Goal: Complete application form

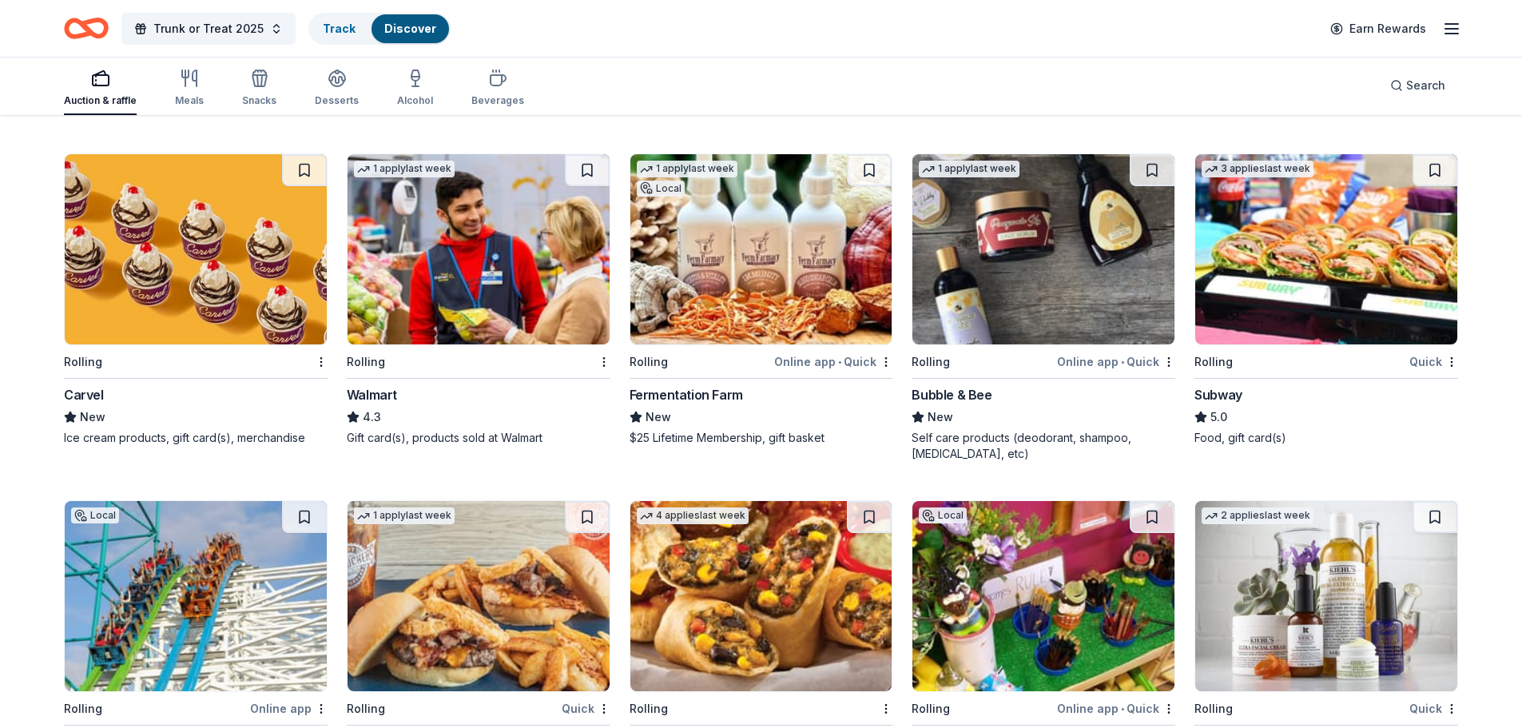
scroll to position [8167, 0]
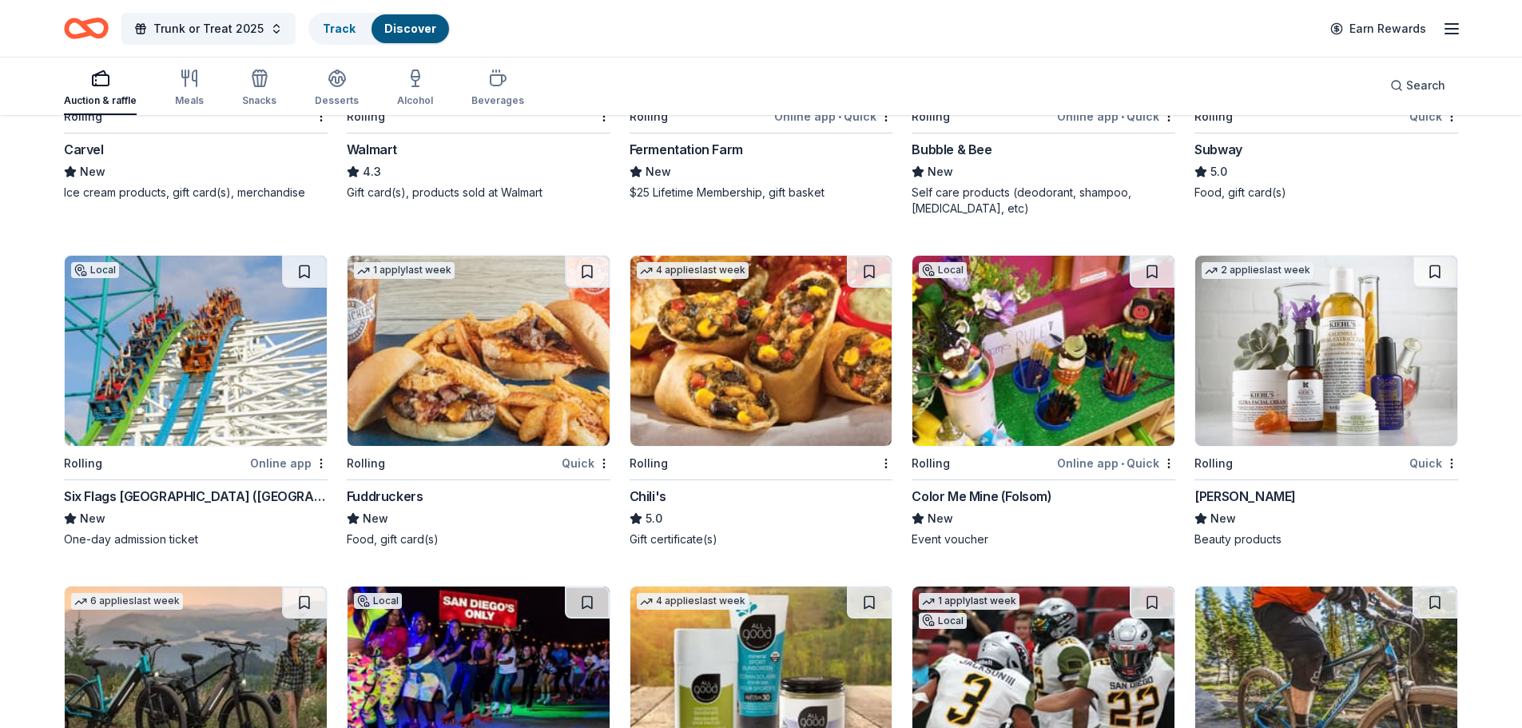
click at [1327, 327] on img at bounding box center [1326, 351] width 262 height 190
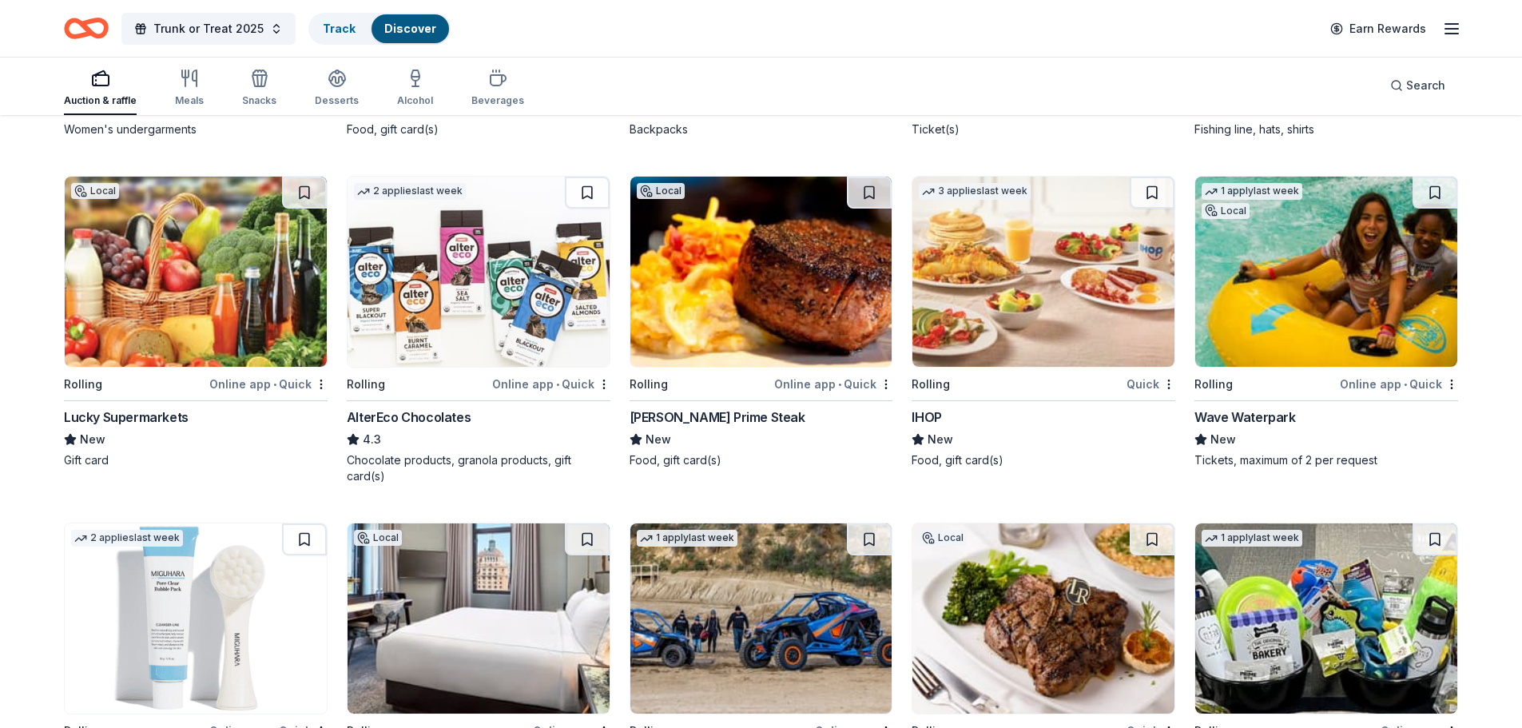
scroll to position [9586, 0]
click at [425, 276] on img at bounding box center [478, 271] width 262 height 190
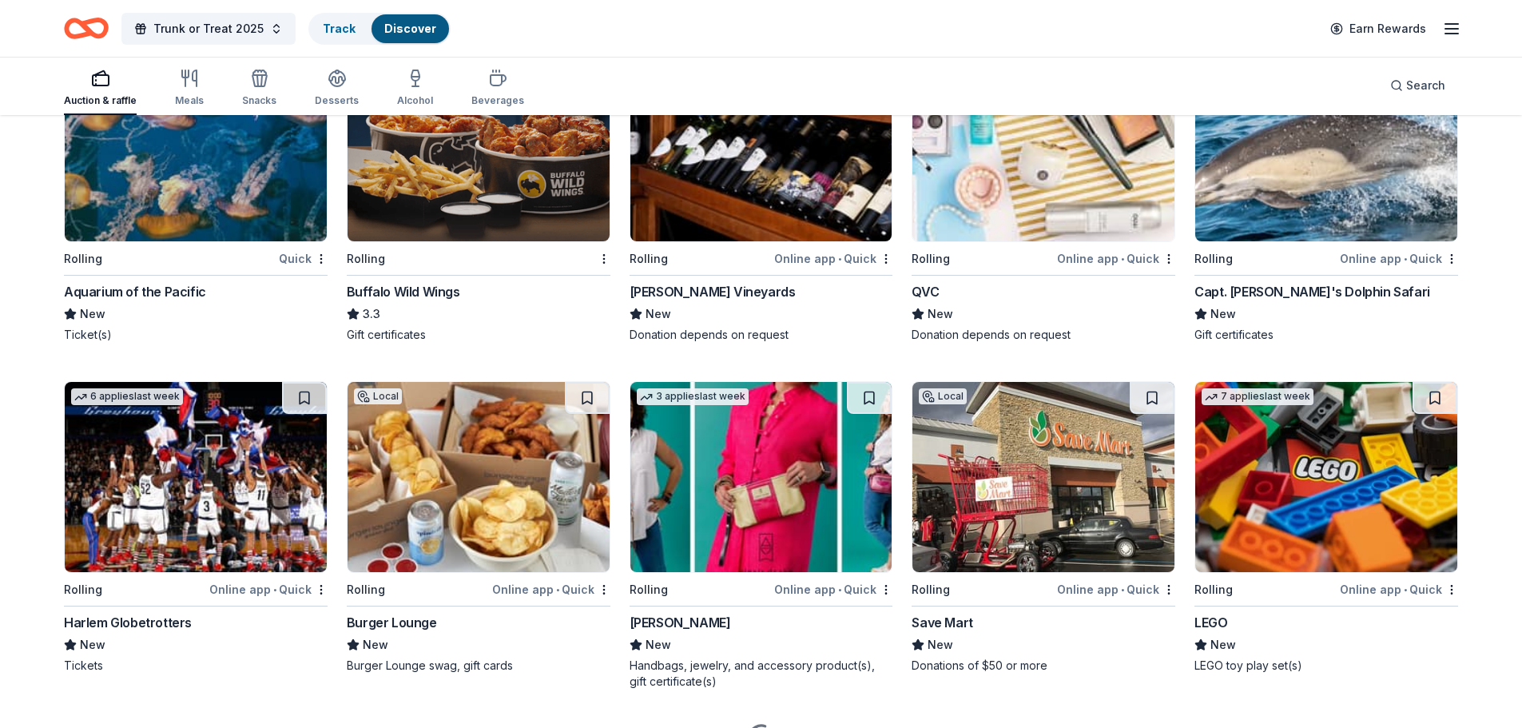
scroll to position [10423, 0]
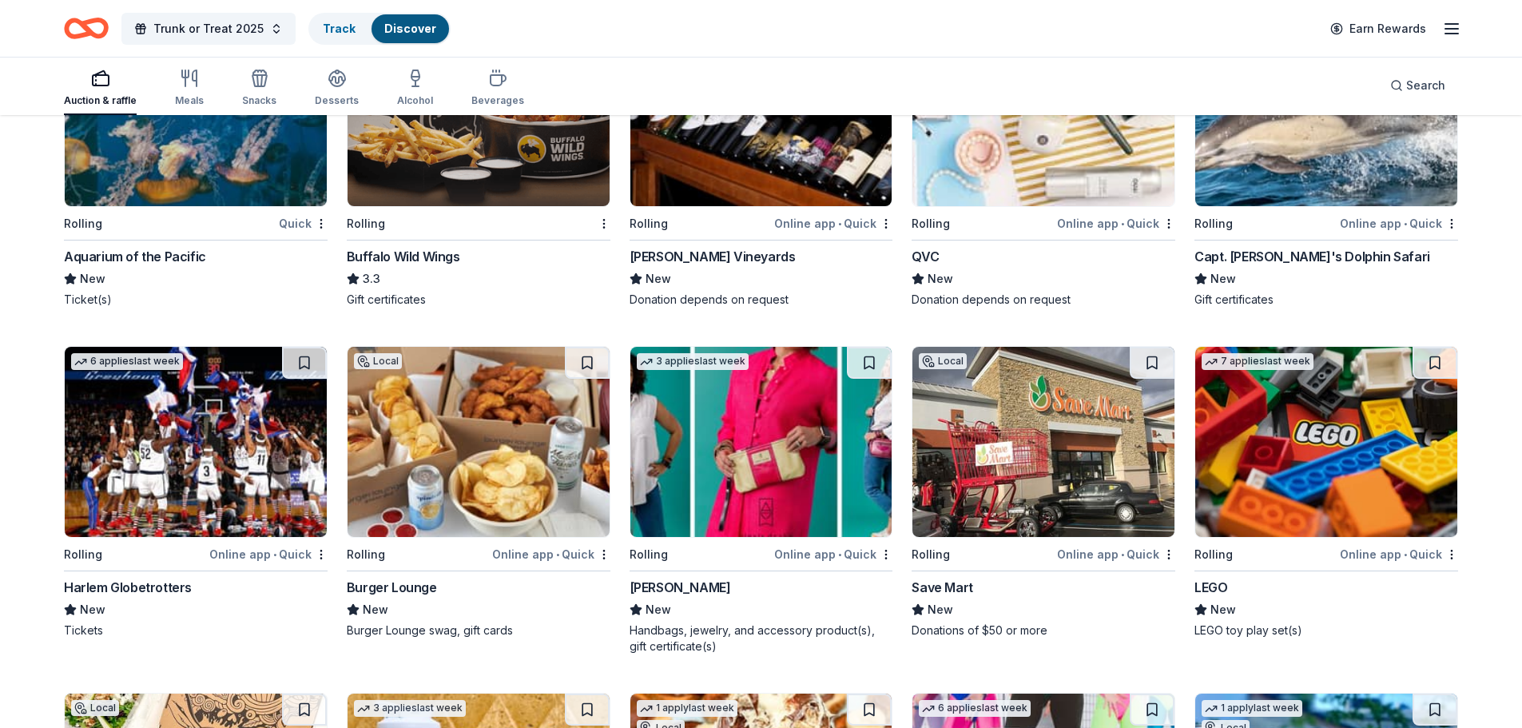
click at [1294, 472] on img at bounding box center [1326, 442] width 262 height 190
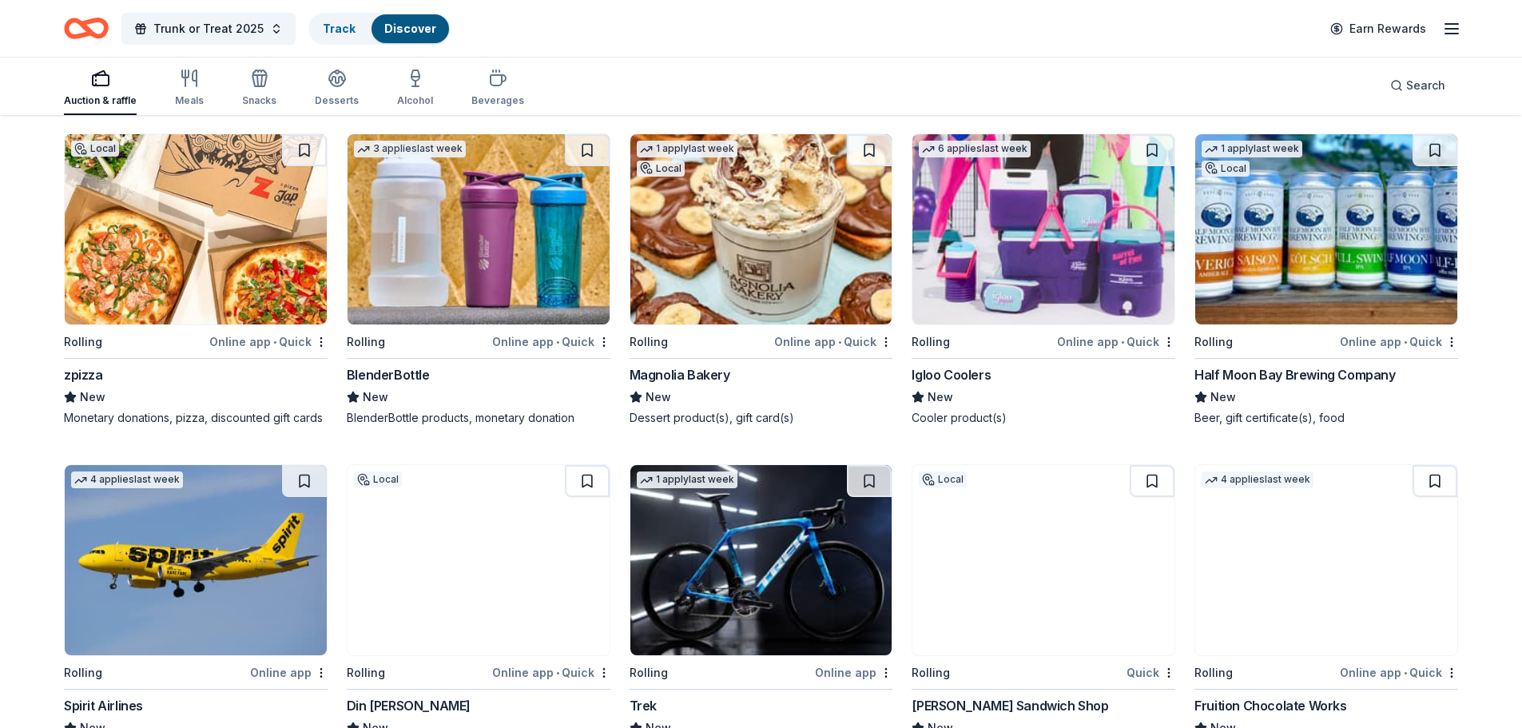
scroll to position [11138, 0]
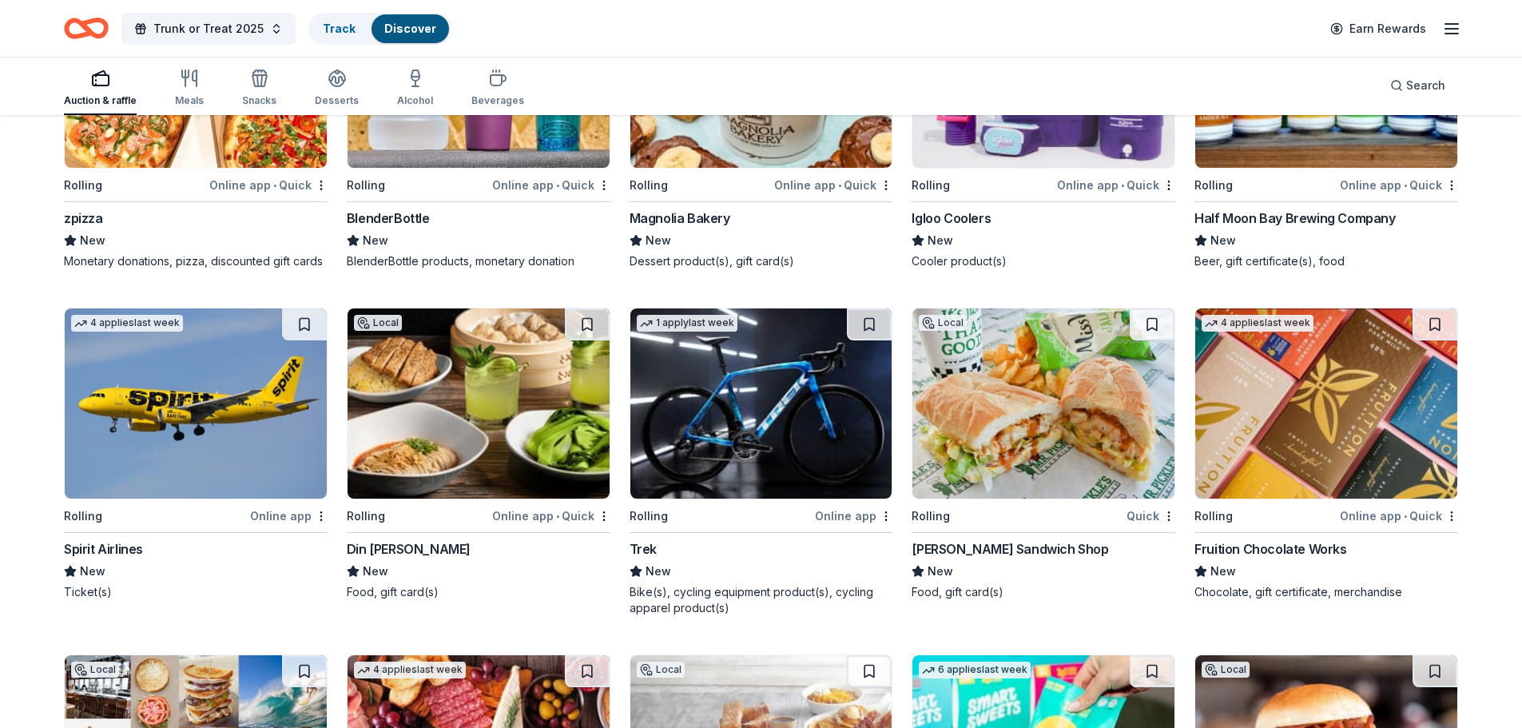
click at [550, 371] on img at bounding box center [478, 403] width 262 height 190
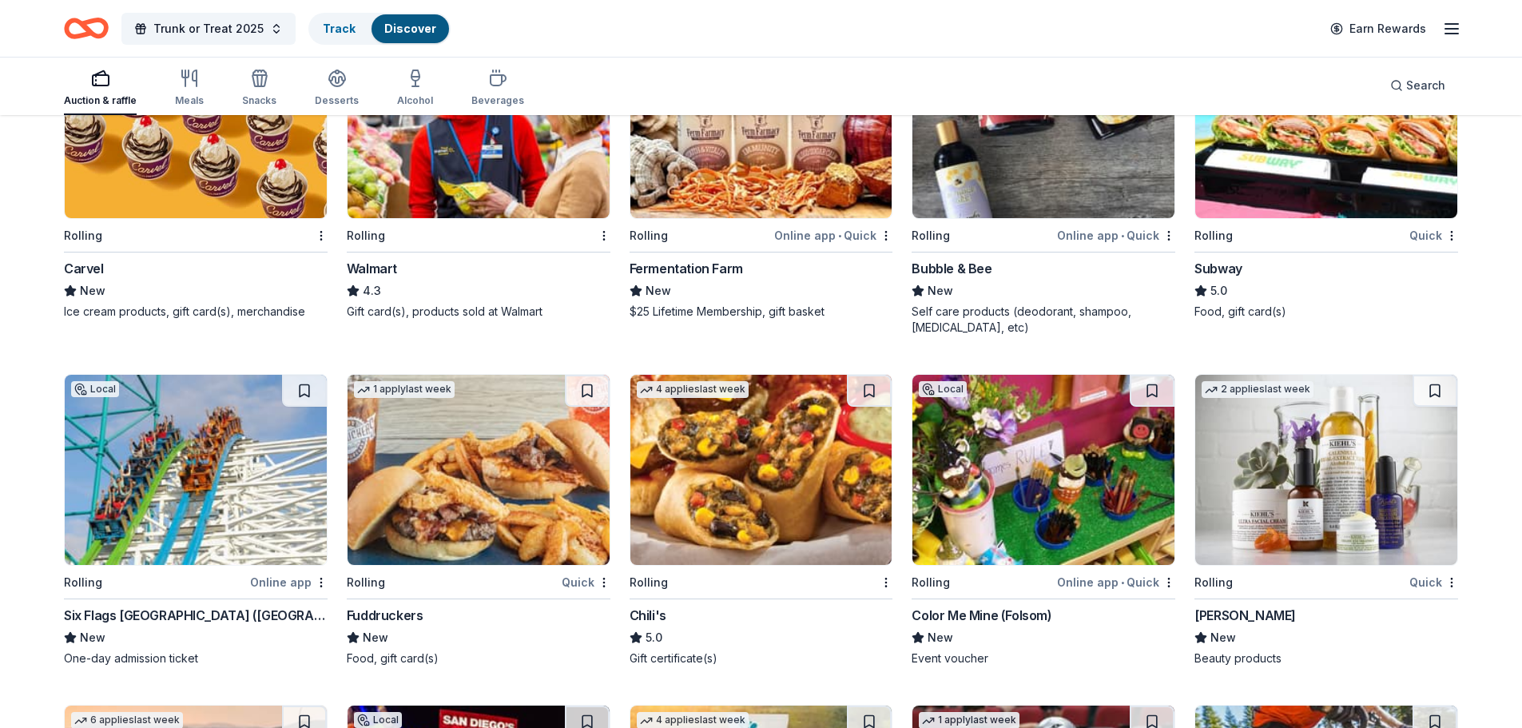
scroll to position [8181, 0]
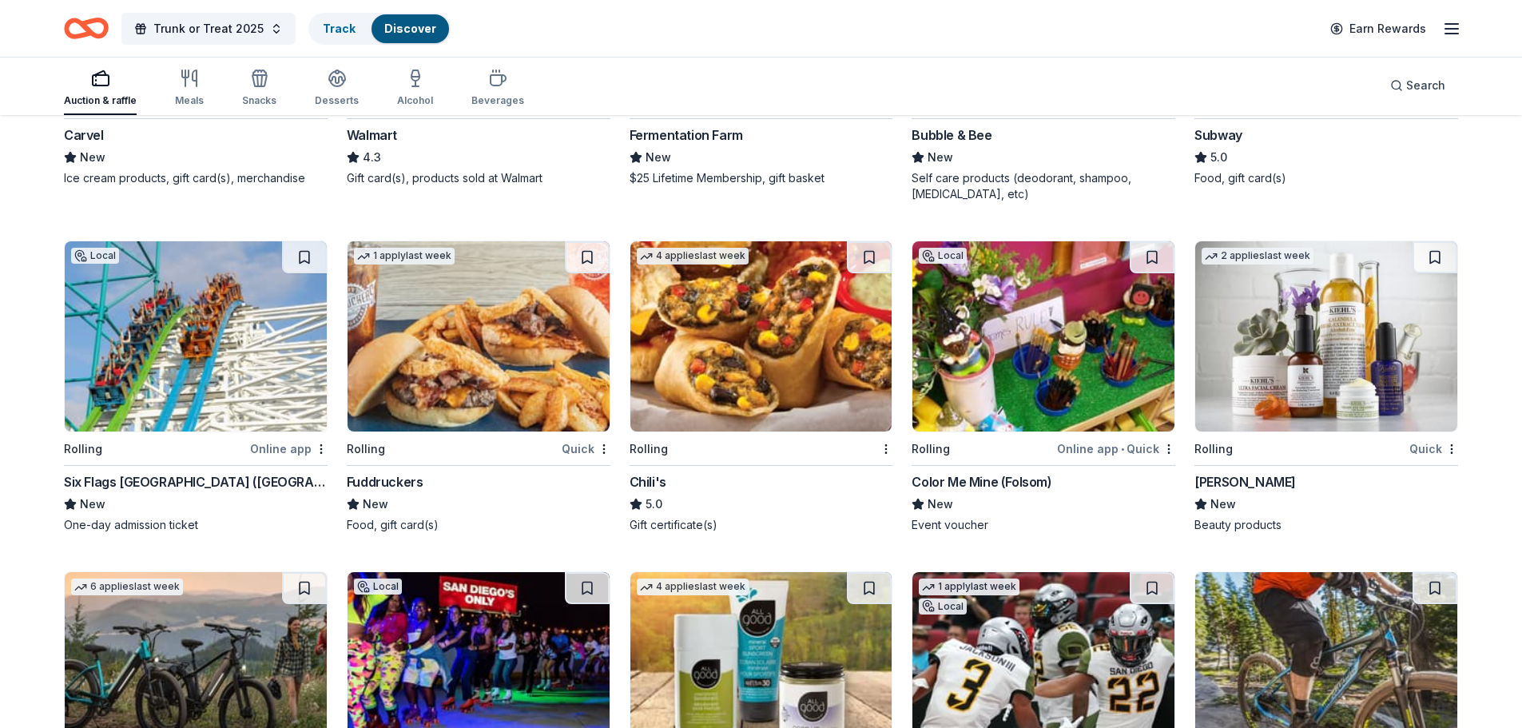
click at [152, 323] on img at bounding box center [196, 336] width 262 height 190
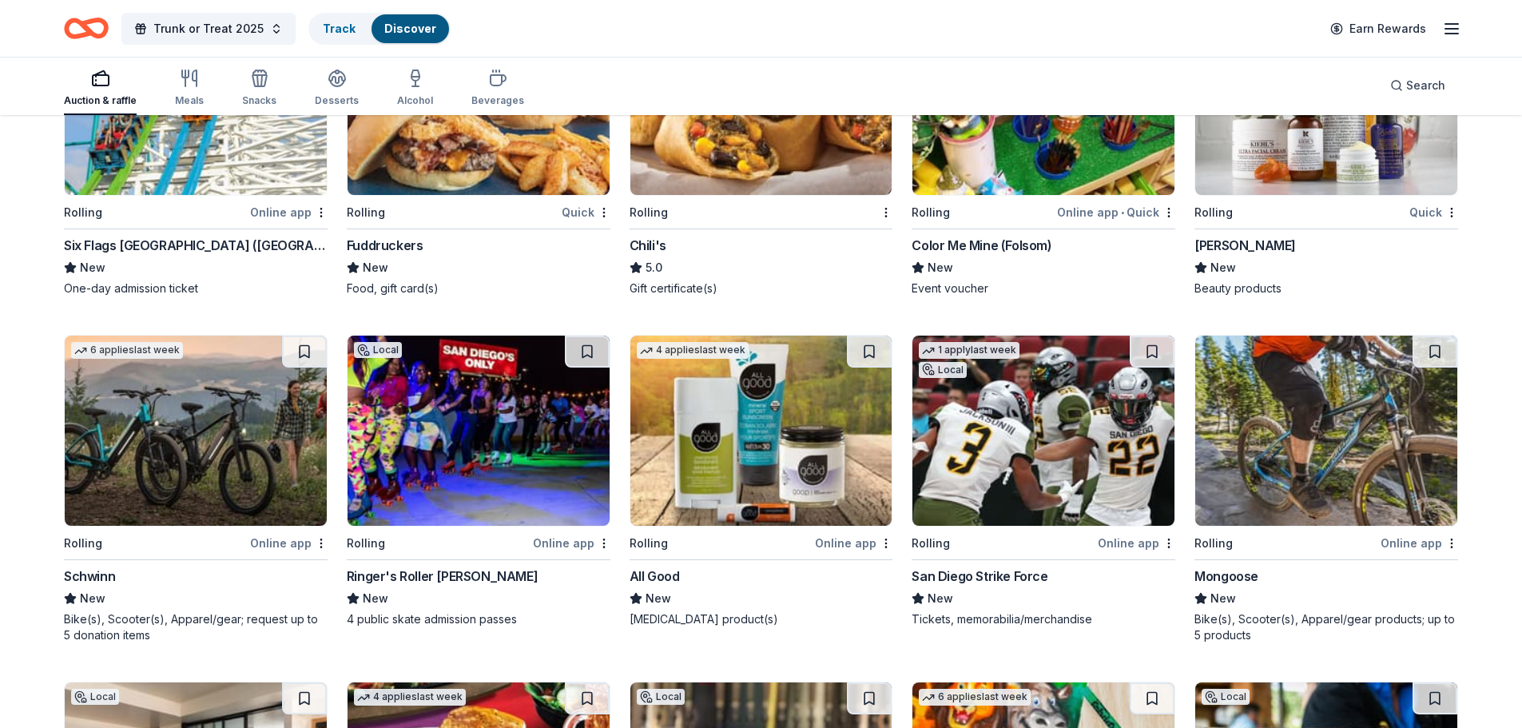
scroll to position [8501, 0]
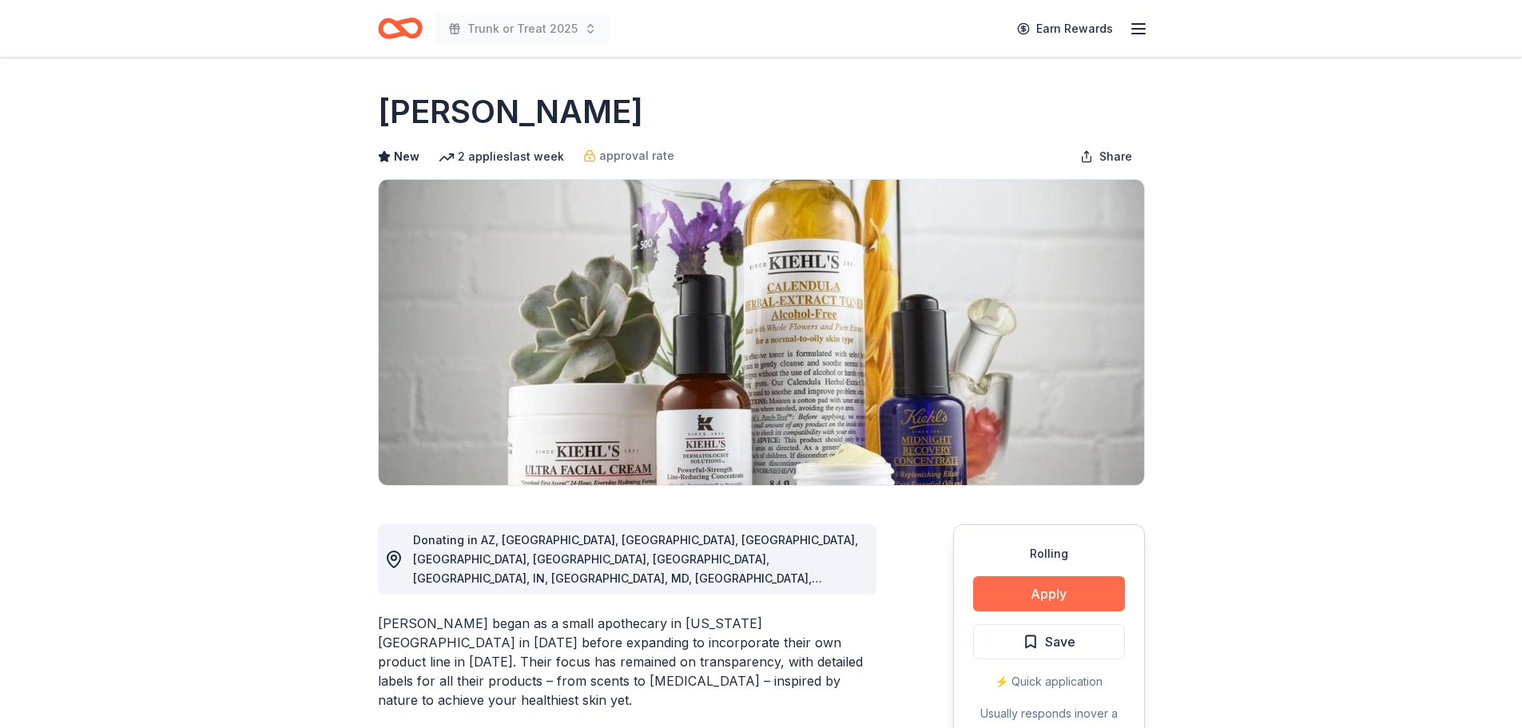
click at [1070, 600] on button "Apply" at bounding box center [1049, 593] width 152 height 35
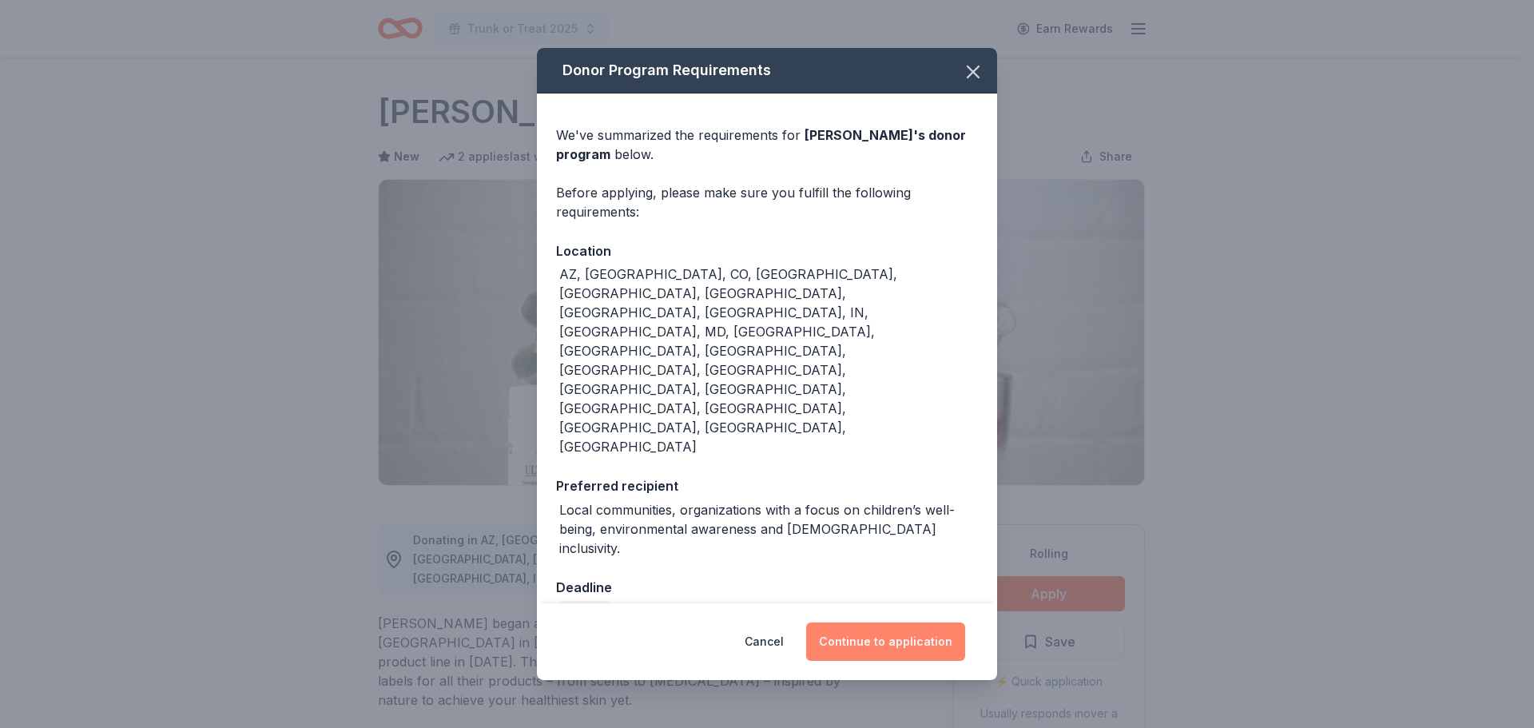
click at [867, 622] on button "Continue to application" at bounding box center [885, 641] width 159 height 38
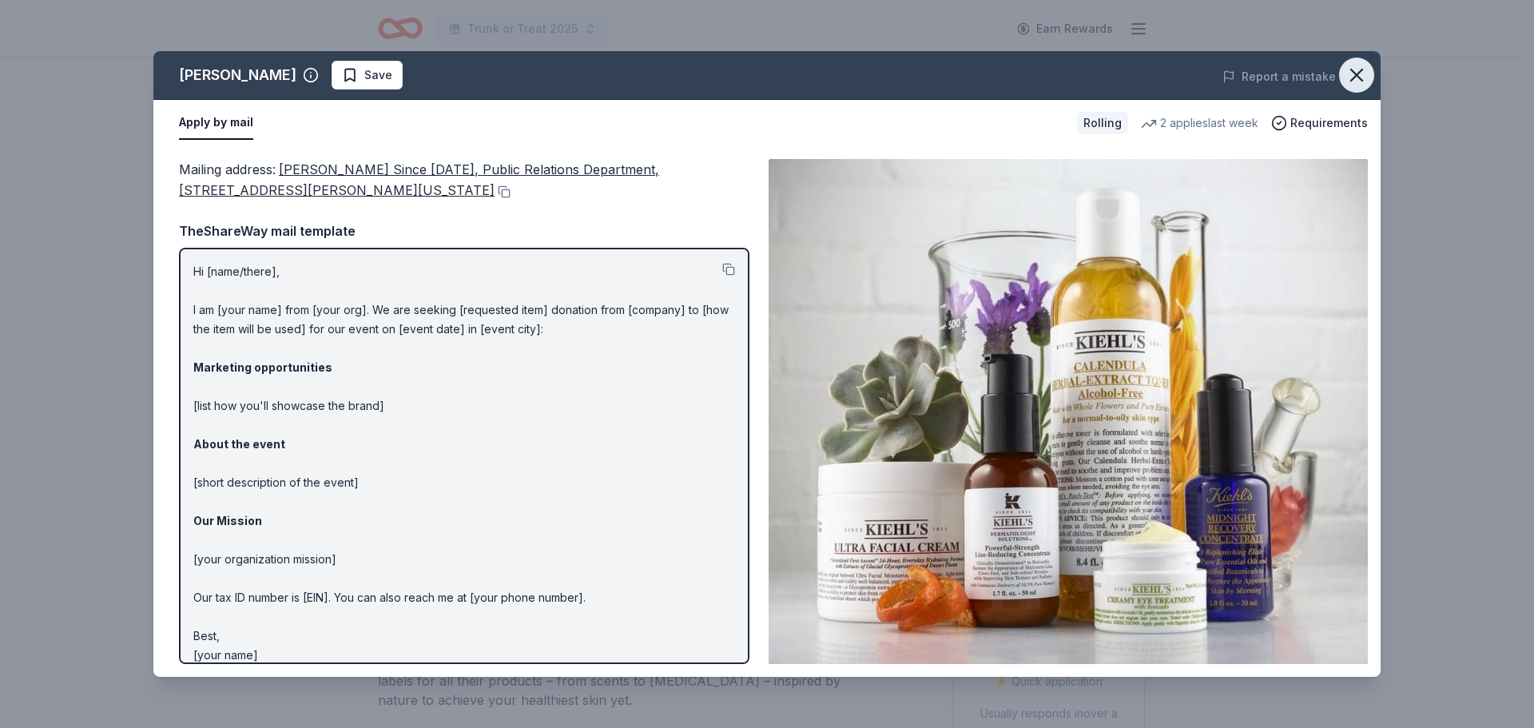
click at [1349, 77] on icon "button" at bounding box center [1356, 75] width 22 height 22
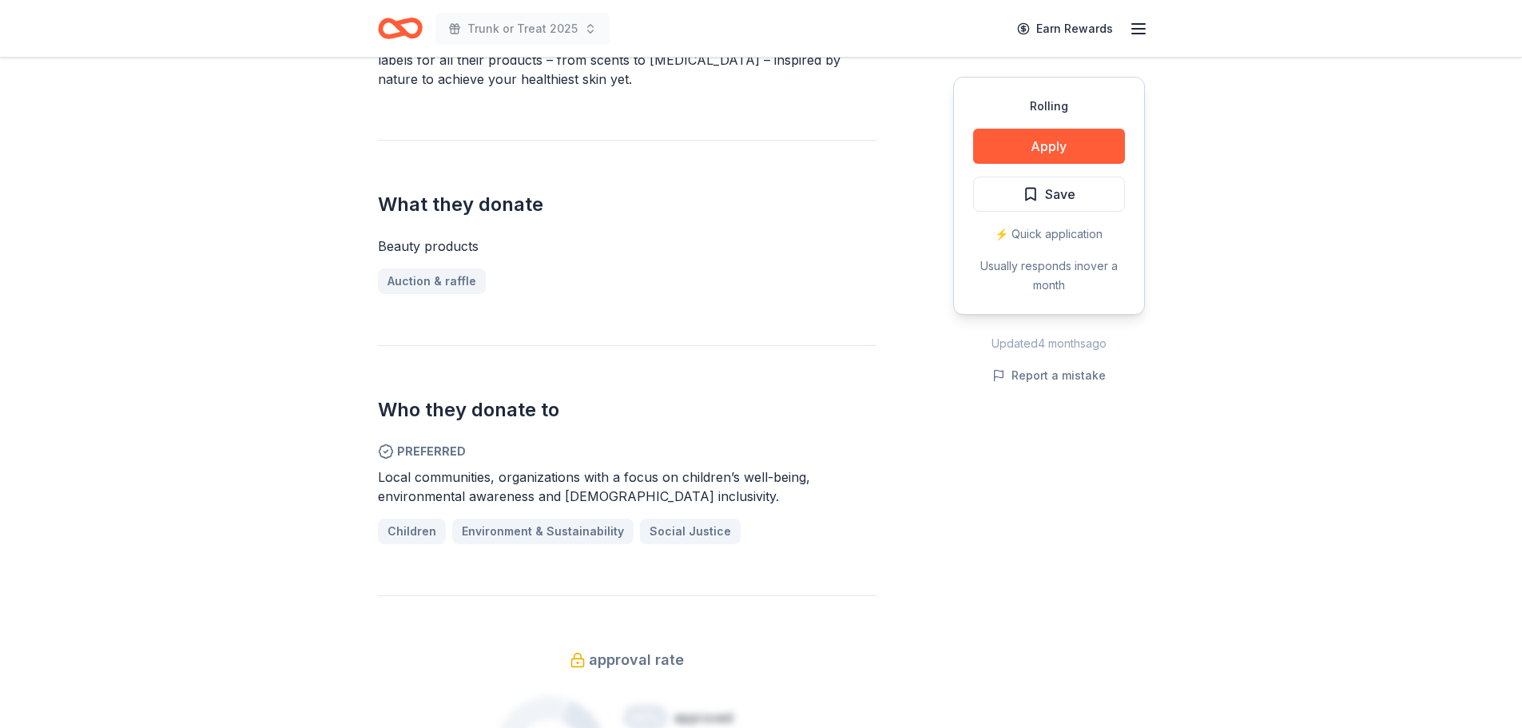
scroll to position [639, 0]
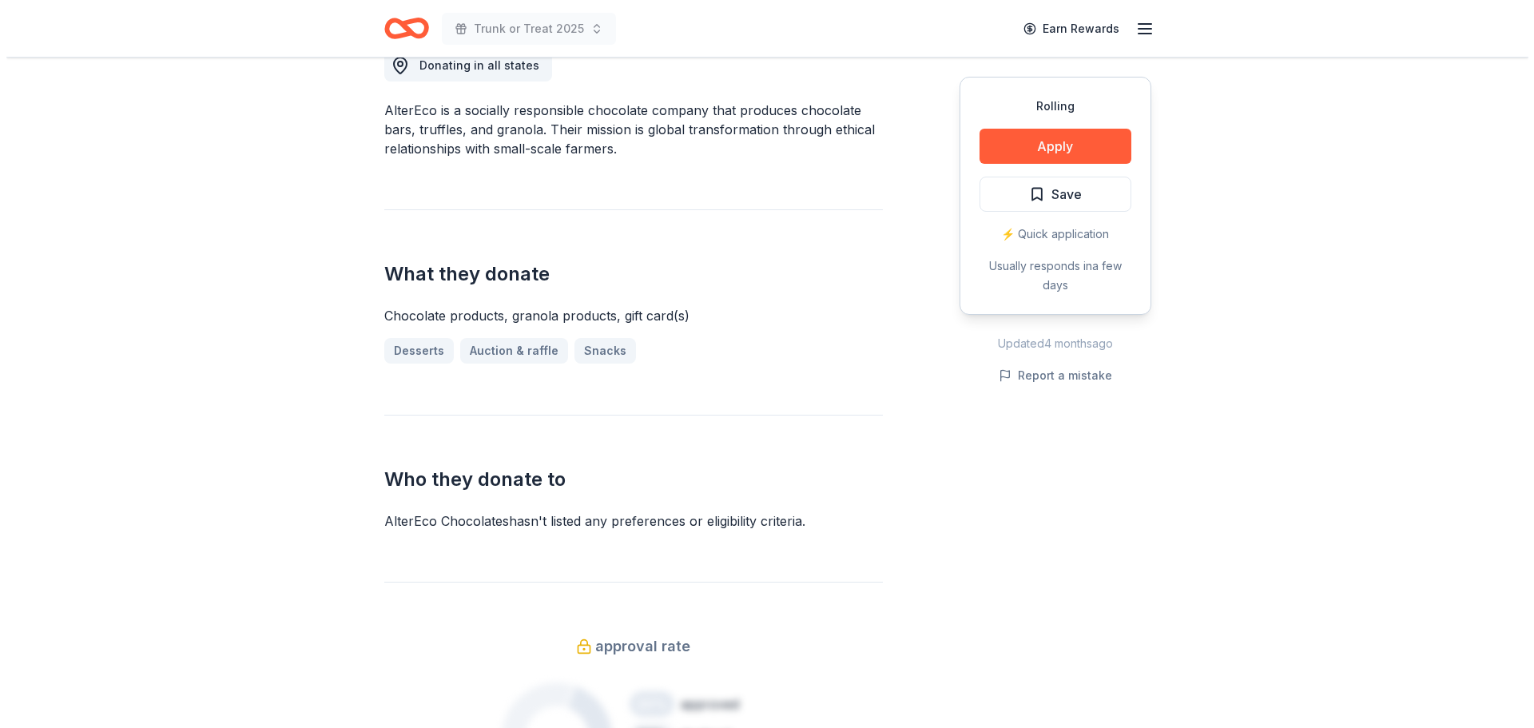
scroll to position [479, 0]
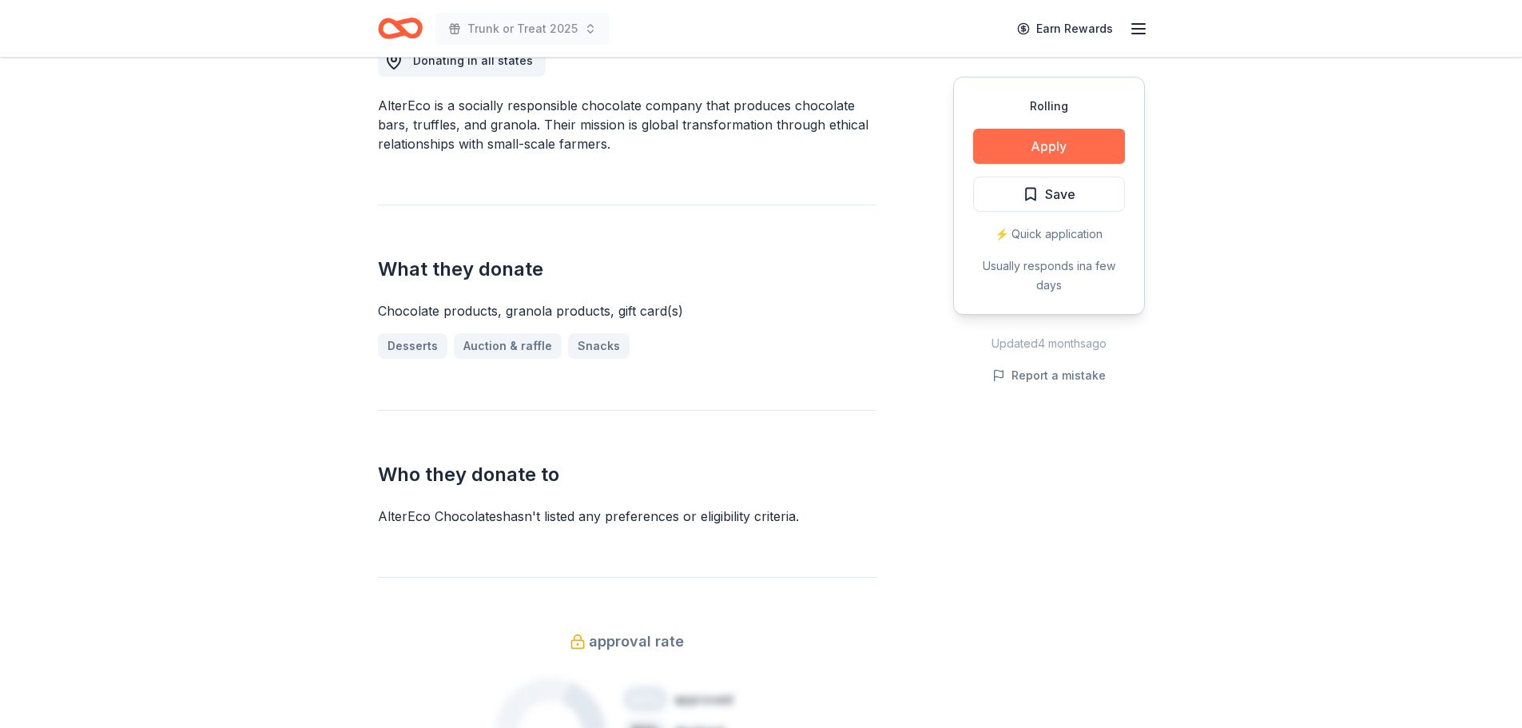
click at [1066, 149] on button "Apply" at bounding box center [1049, 146] width 152 height 35
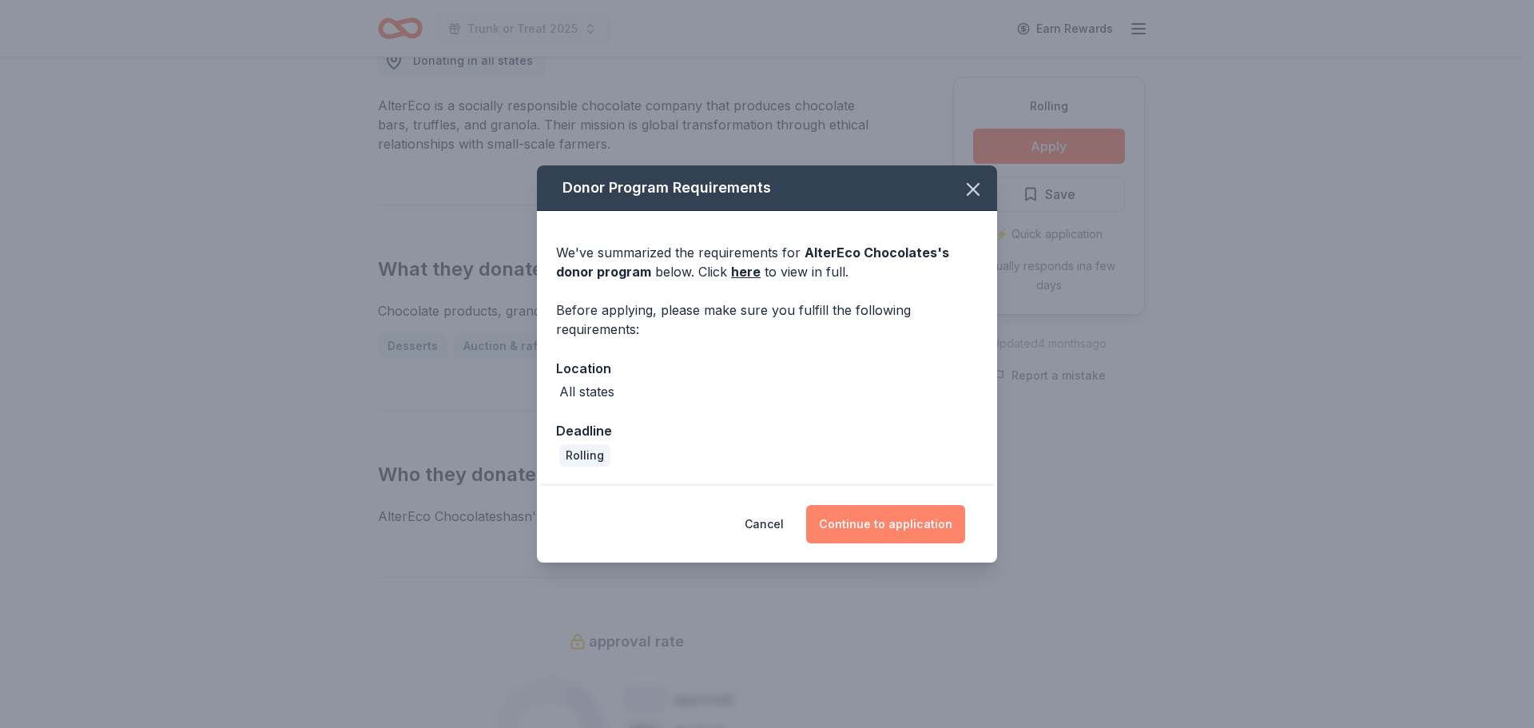
click at [906, 526] on button "Continue to application" at bounding box center [885, 524] width 159 height 38
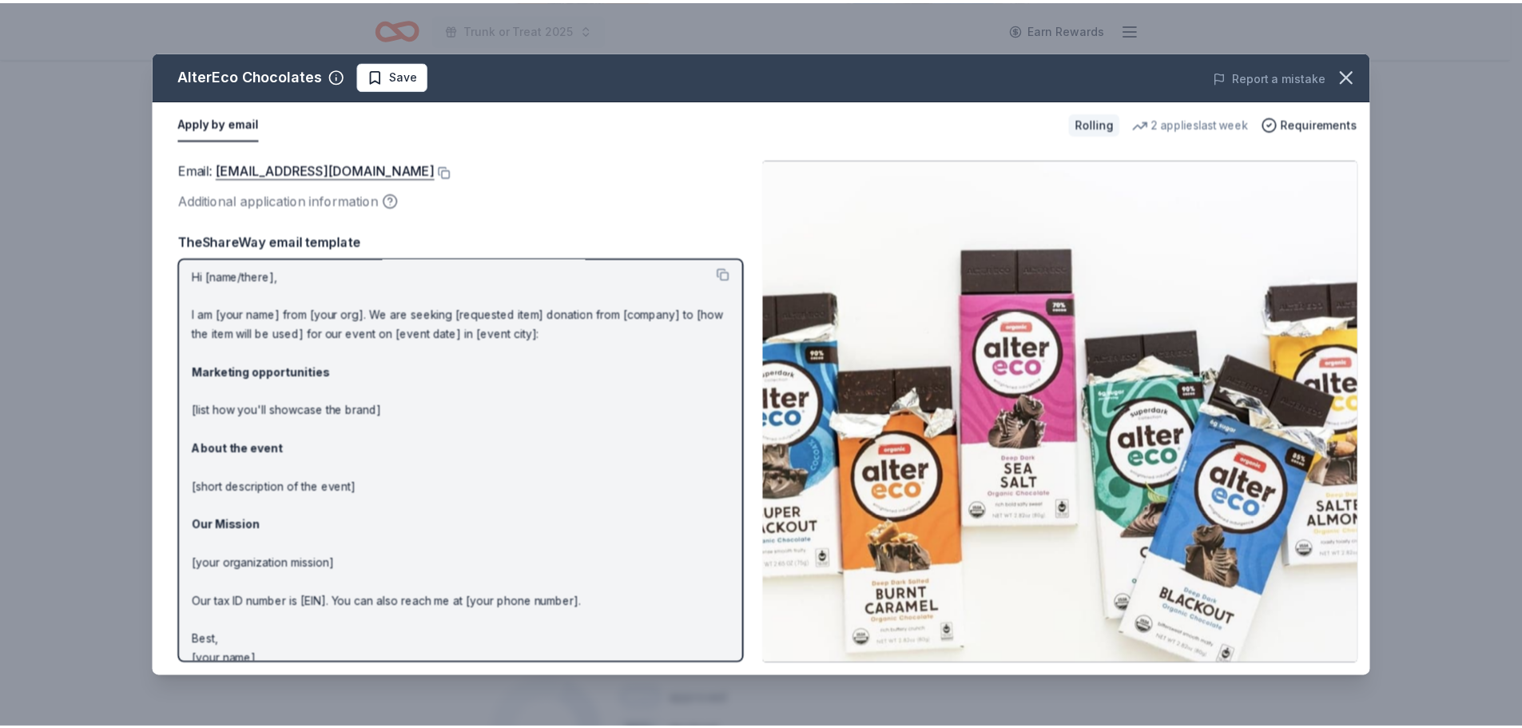
scroll to position [0, 0]
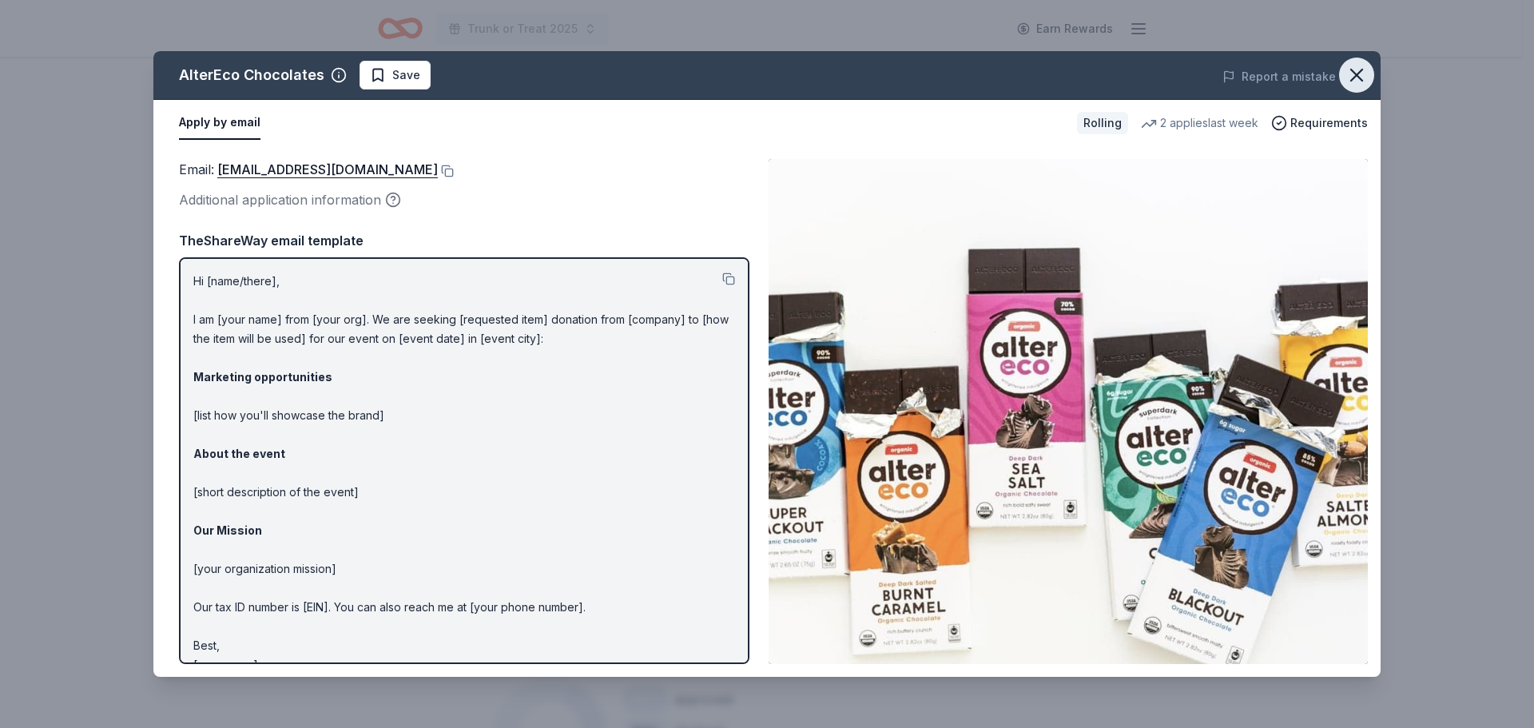
click at [1358, 71] on icon "button" at bounding box center [1356, 75] width 22 height 22
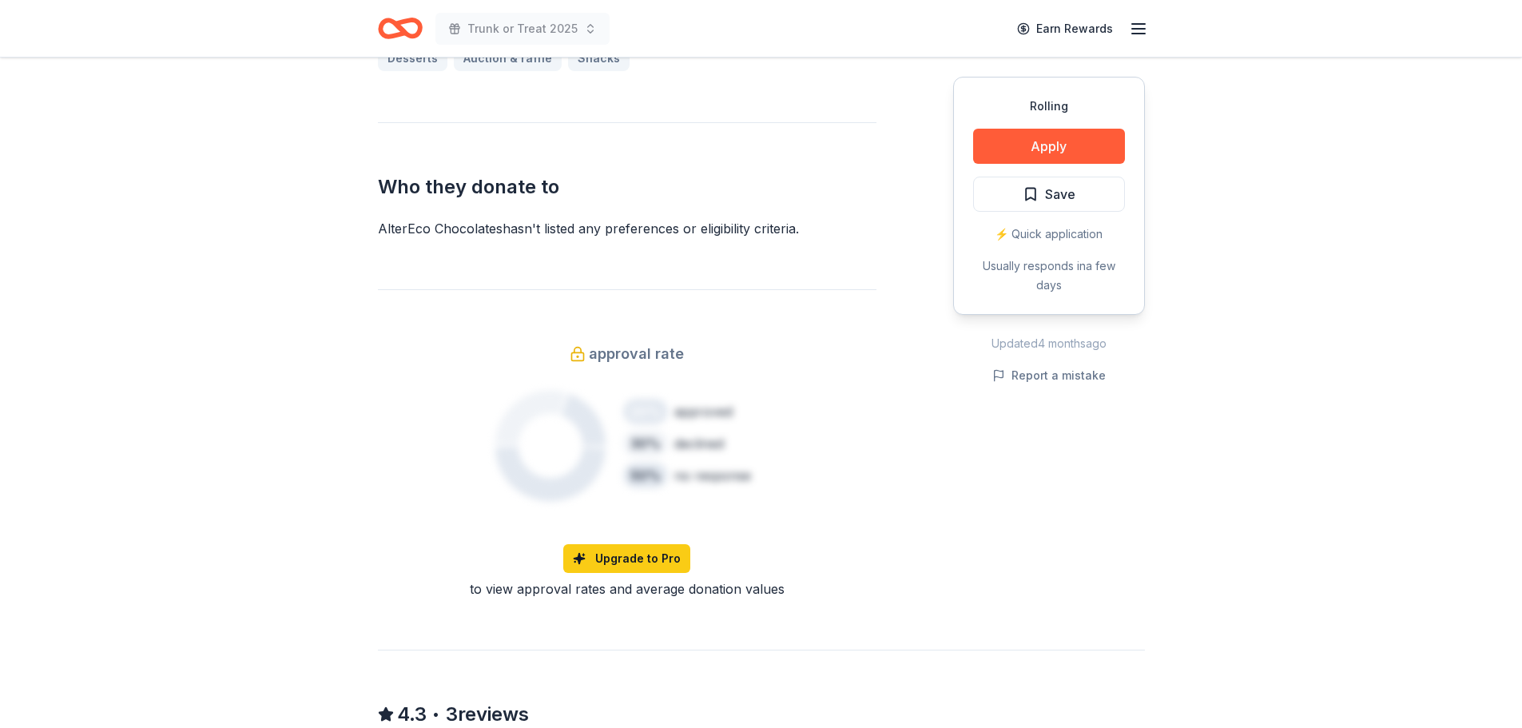
scroll to position [1038, 0]
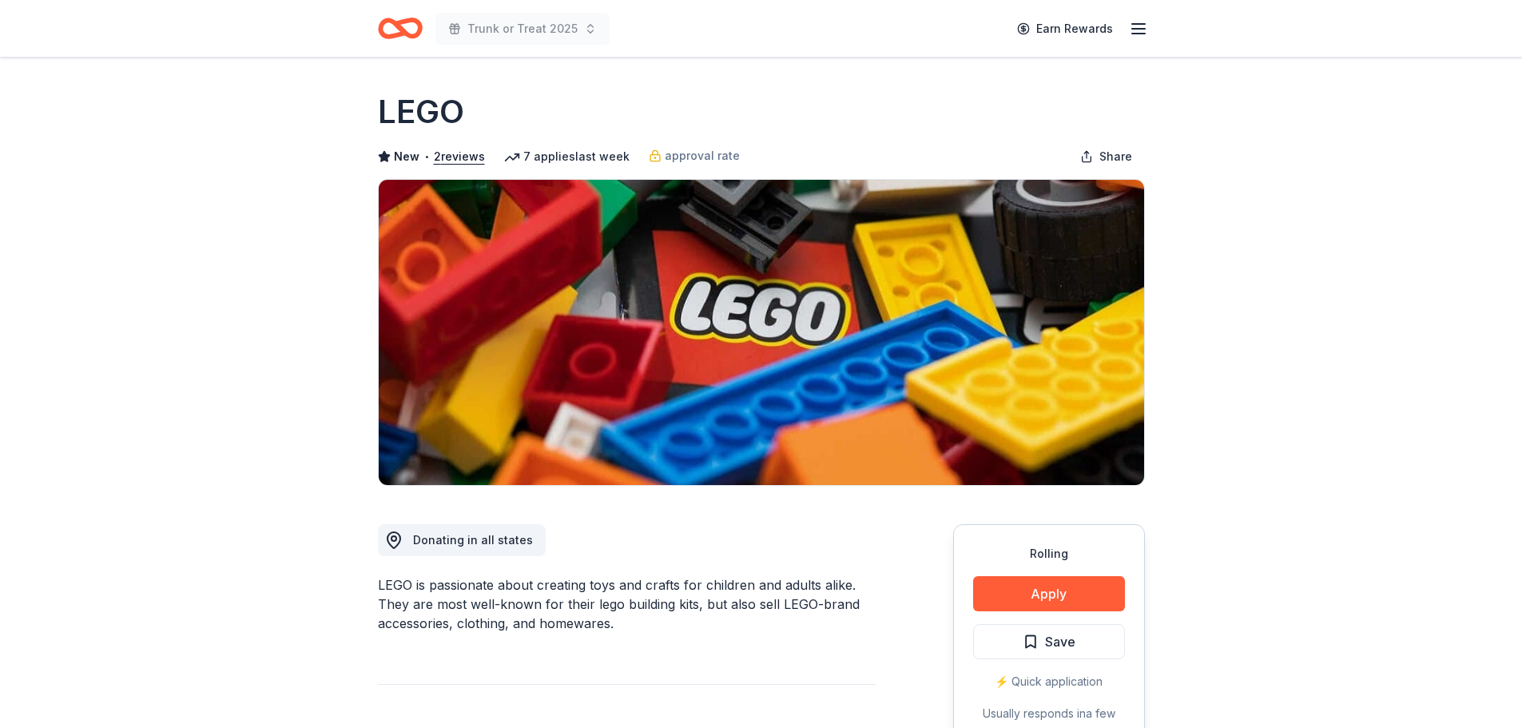
scroll to position [399, 0]
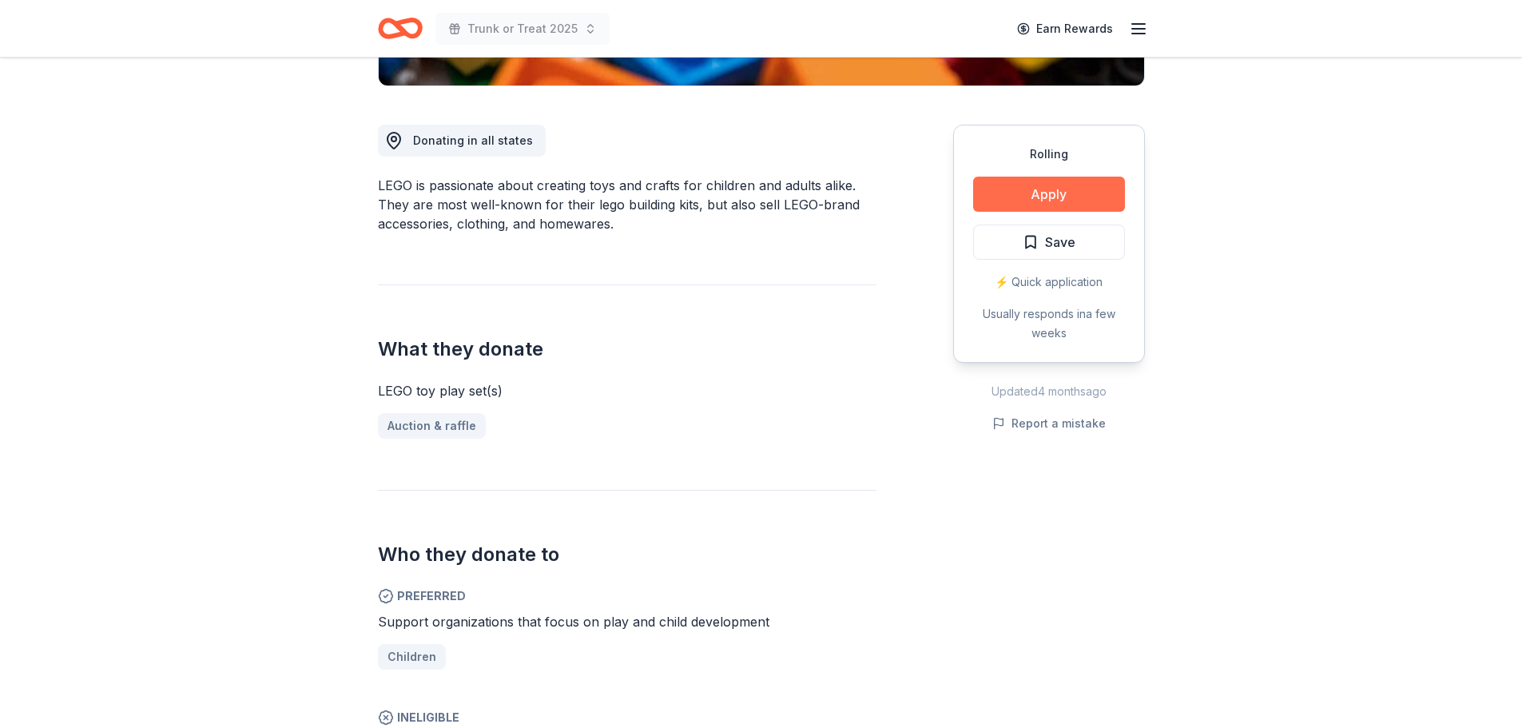
click at [1024, 195] on button "Apply" at bounding box center [1049, 194] width 152 height 35
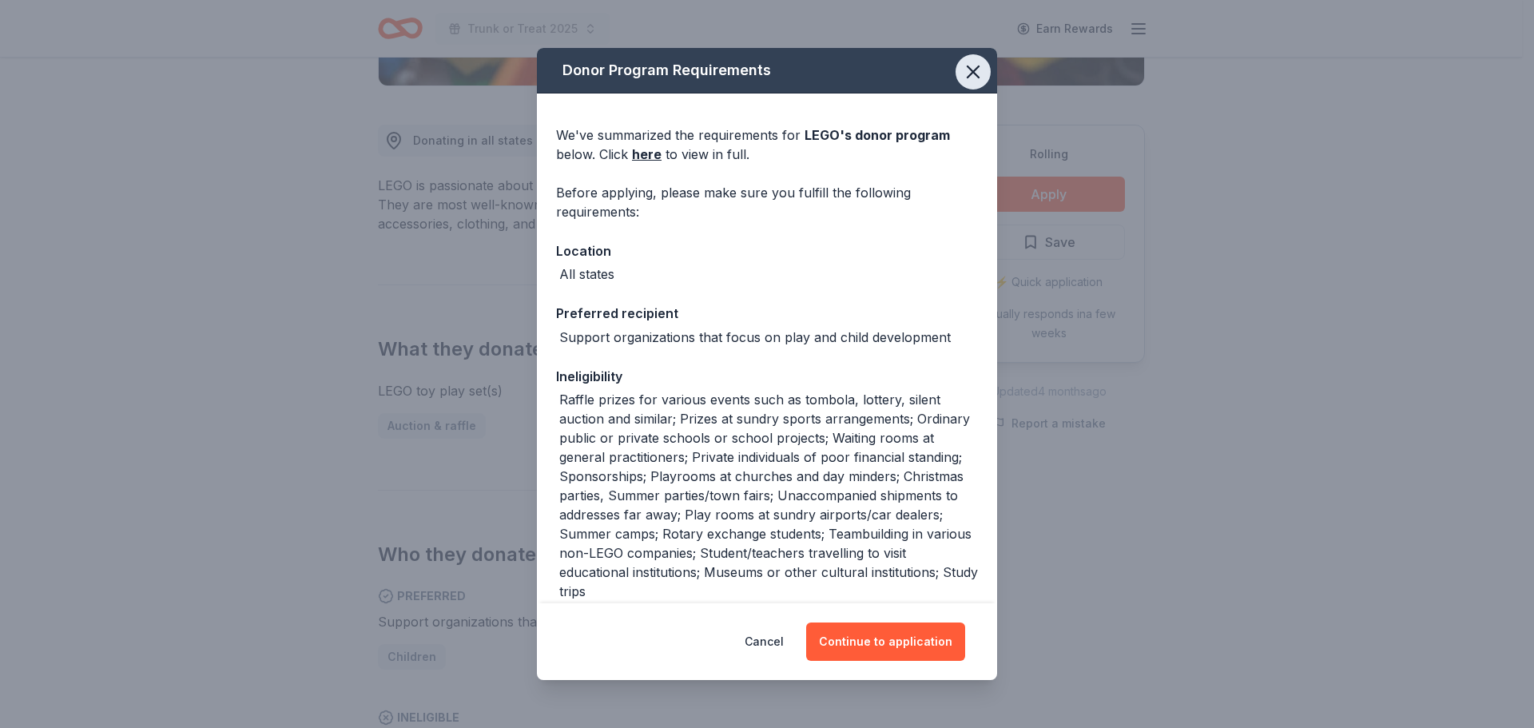
click at [970, 66] on icon "button" at bounding box center [973, 72] width 22 height 22
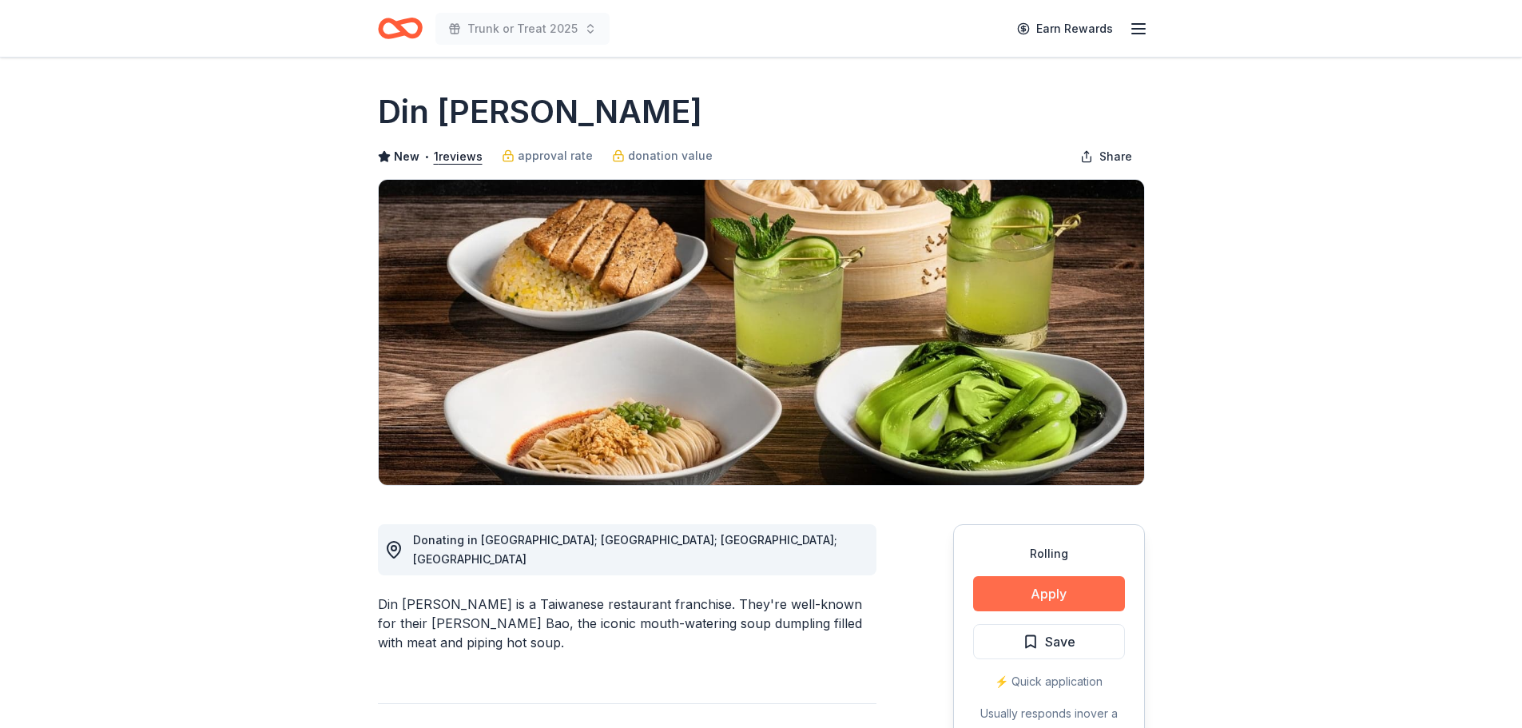
click at [1081, 589] on button "Apply" at bounding box center [1049, 593] width 152 height 35
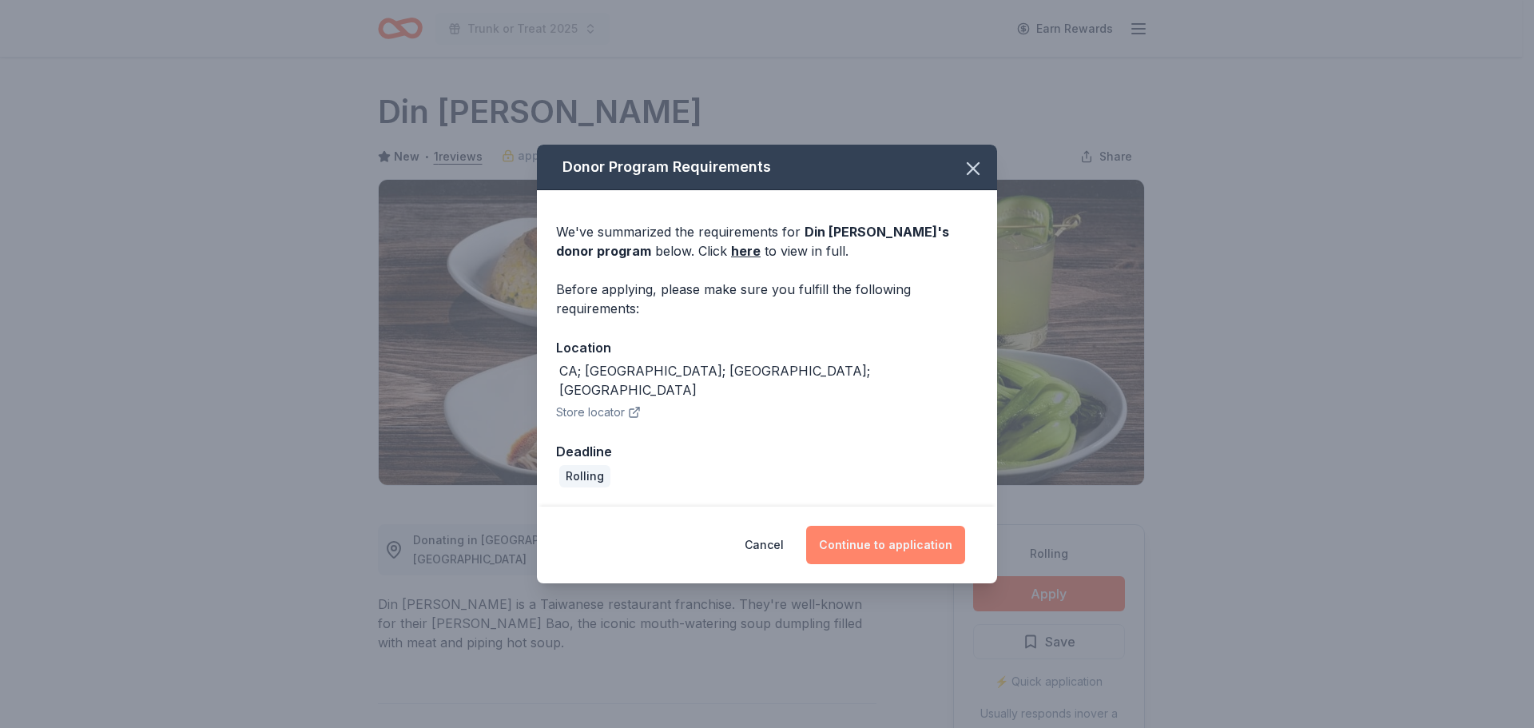
click at [912, 536] on button "Continue to application" at bounding box center [885, 545] width 159 height 38
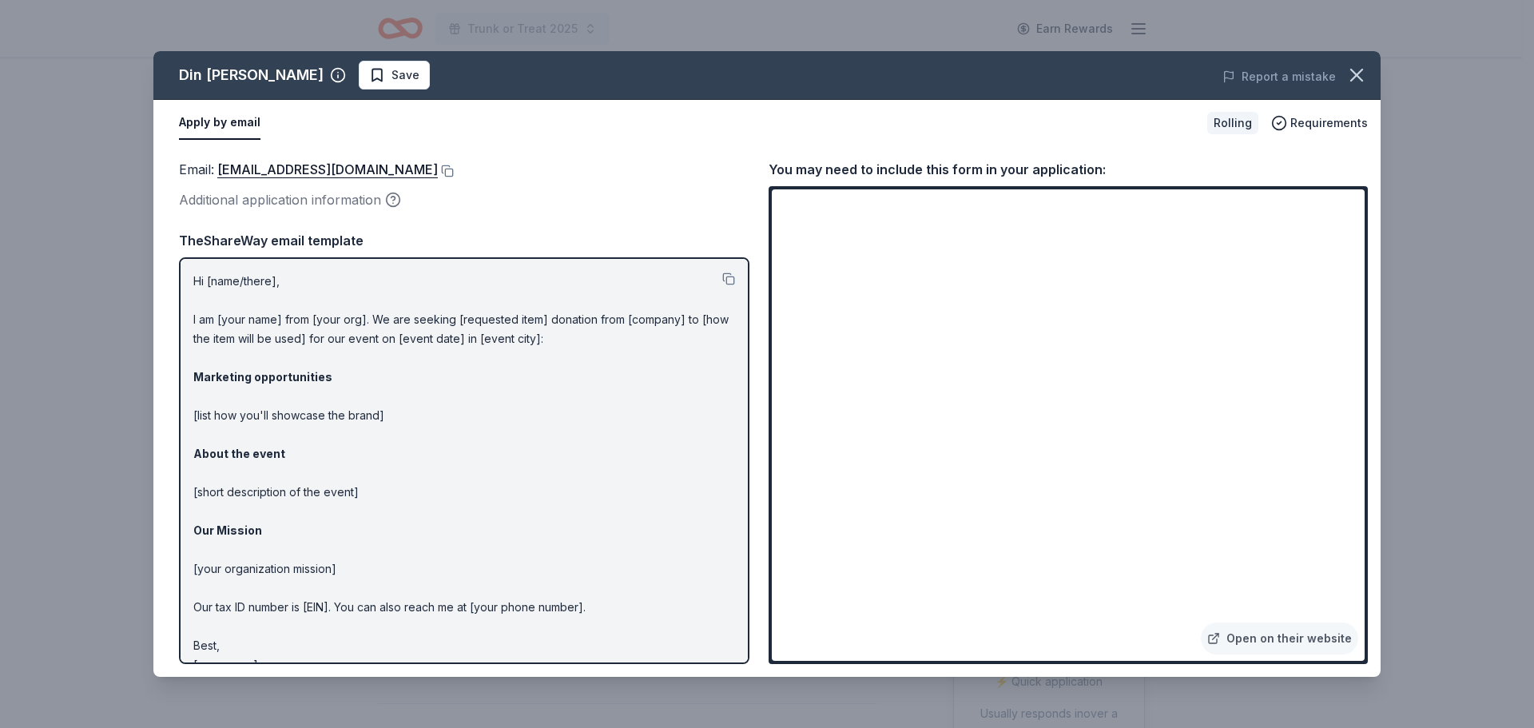
click at [284, 287] on p "Hi [name/there], I am [your name] from [your org]. We are seeking [requested it…" at bounding box center [464, 473] width 542 height 403
click at [1349, 84] on icon "button" at bounding box center [1356, 75] width 22 height 22
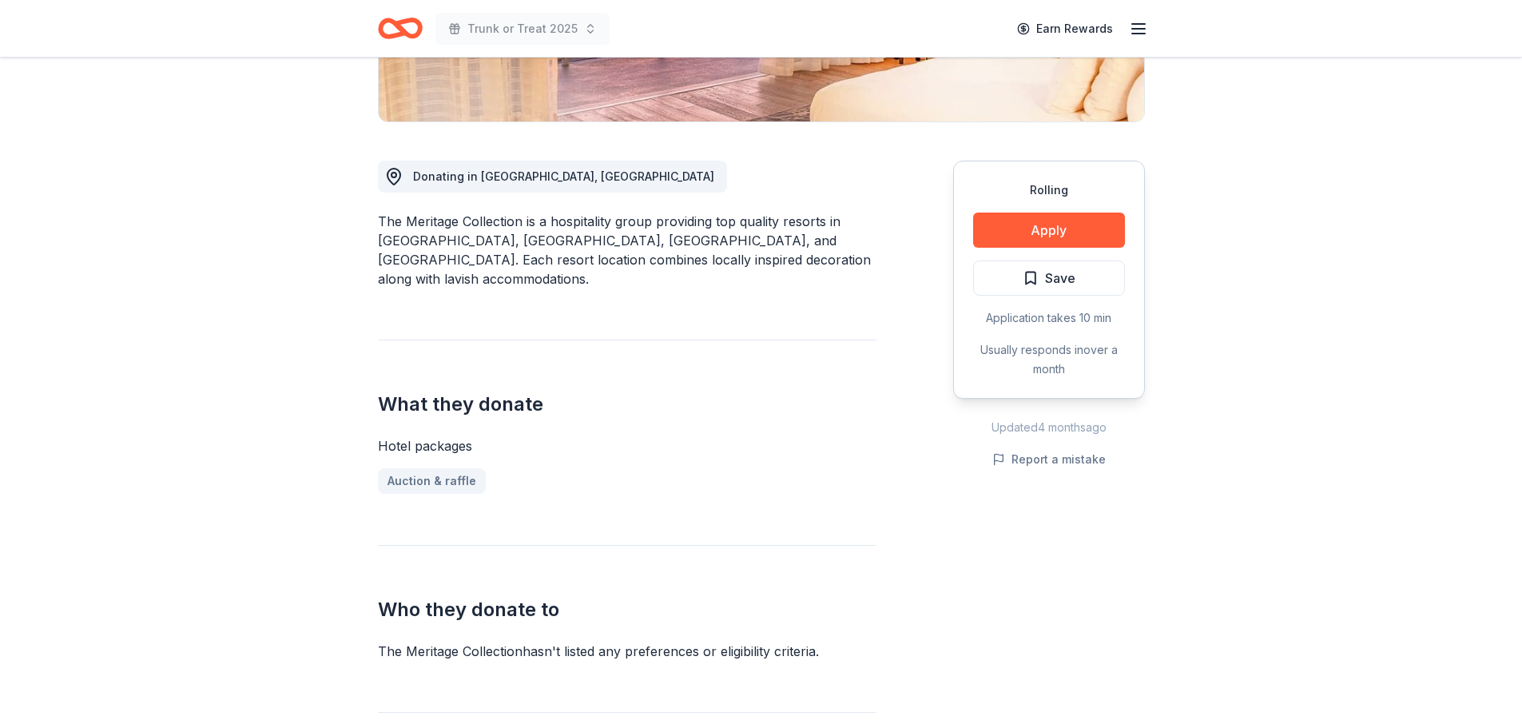
scroll to position [399, 0]
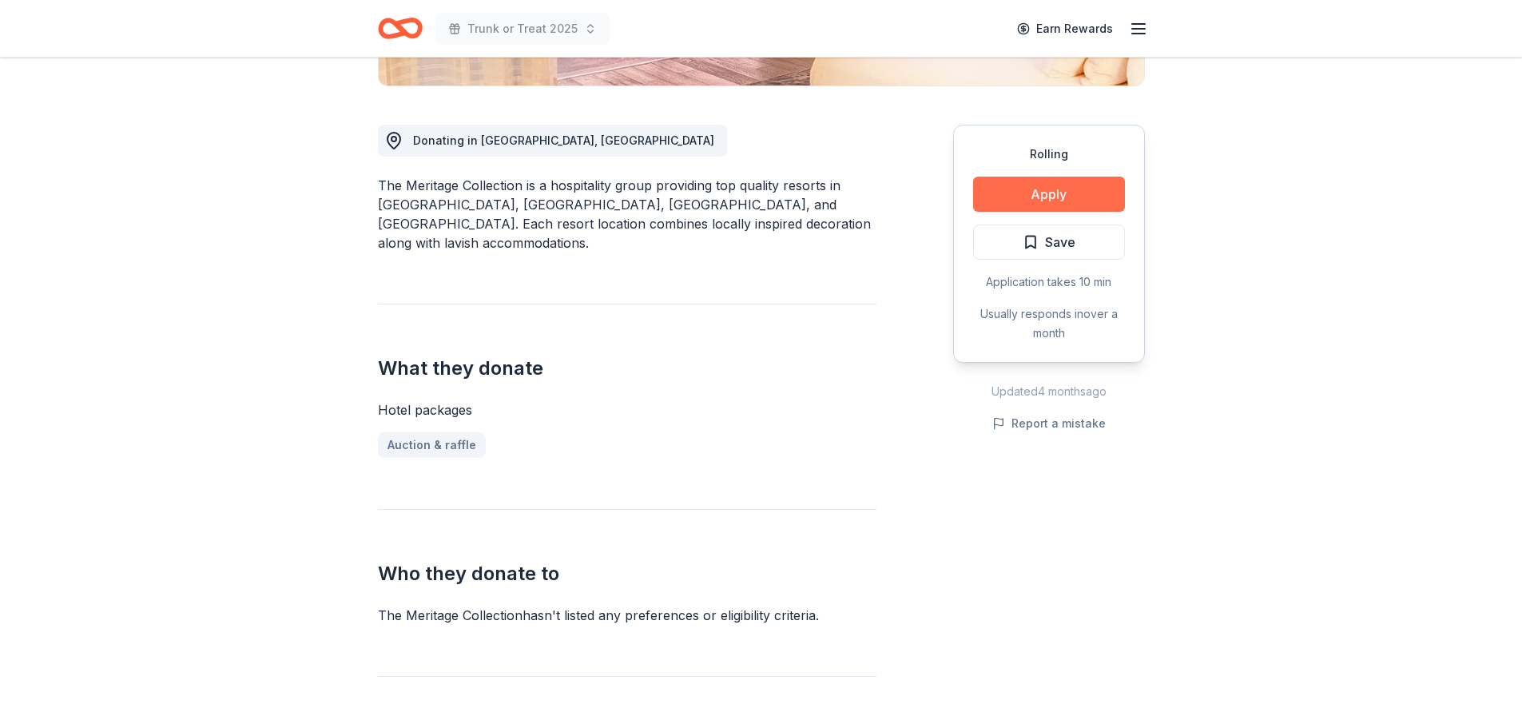
click at [1066, 200] on button "Apply" at bounding box center [1049, 194] width 152 height 35
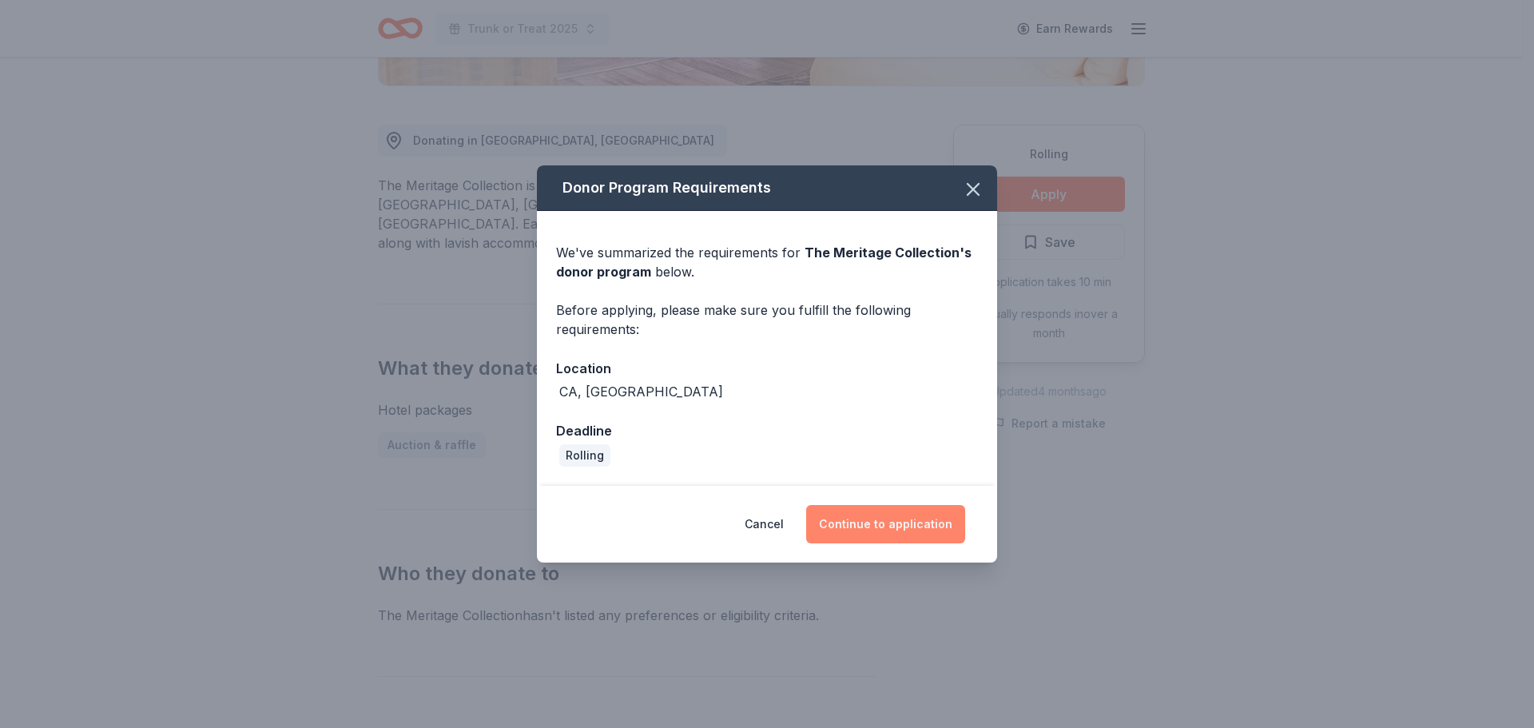
click at [942, 538] on button "Continue to application" at bounding box center [885, 524] width 159 height 38
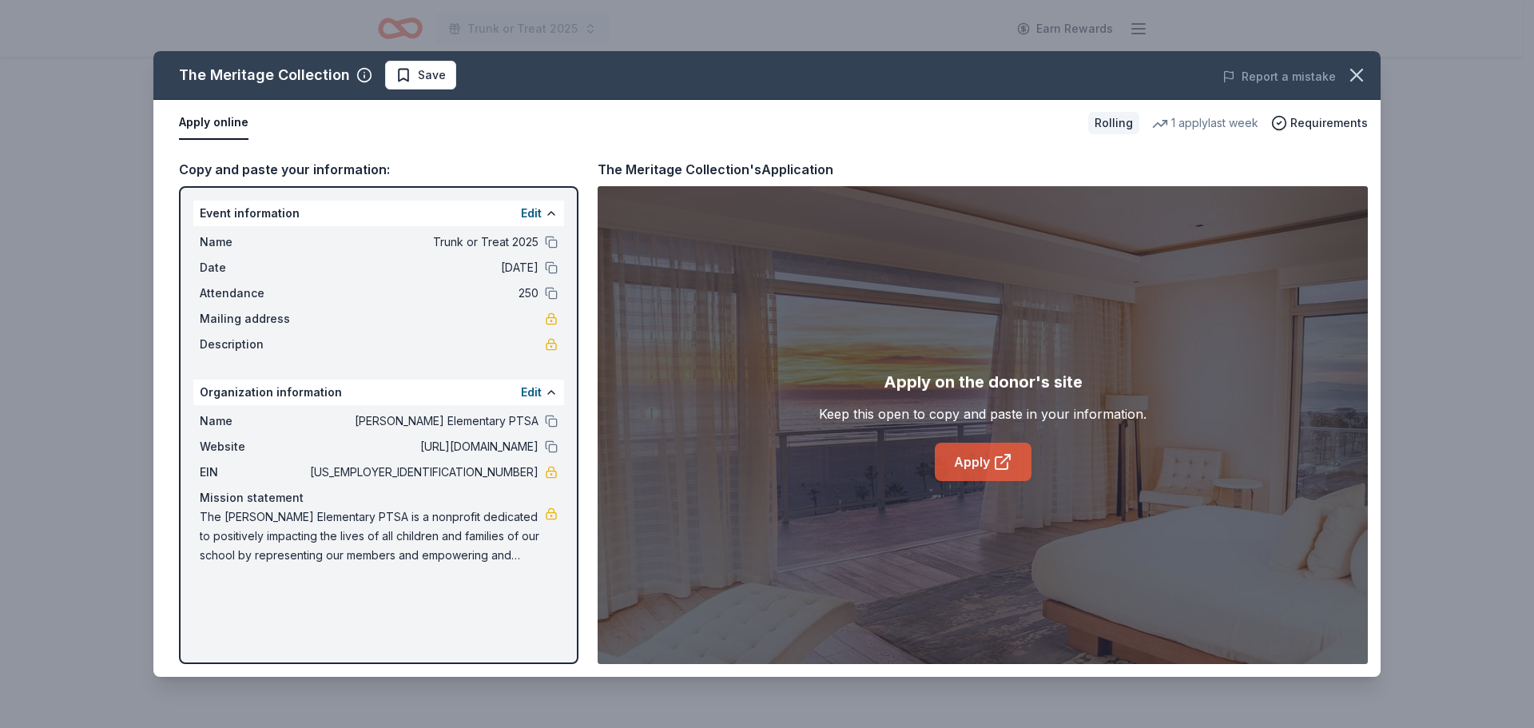
click at [981, 477] on link "Apply" at bounding box center [983, 461] width 97 height 38
click at [1350, 79] on icon "button" at bounding box center [1356, 75] width 22 height 22
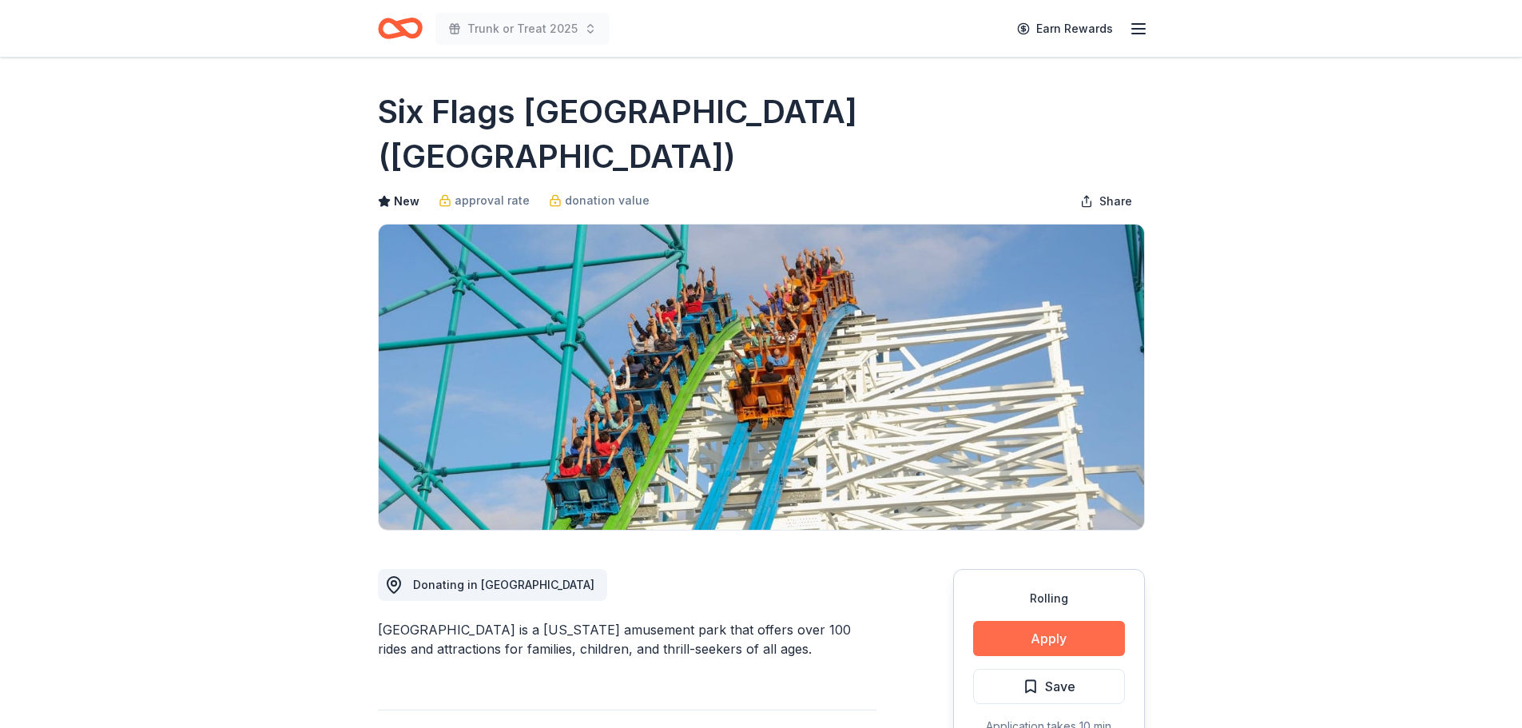
click at [1028, 621] on button "Apply" at bounding box center [1049, 638] width 152 height 35
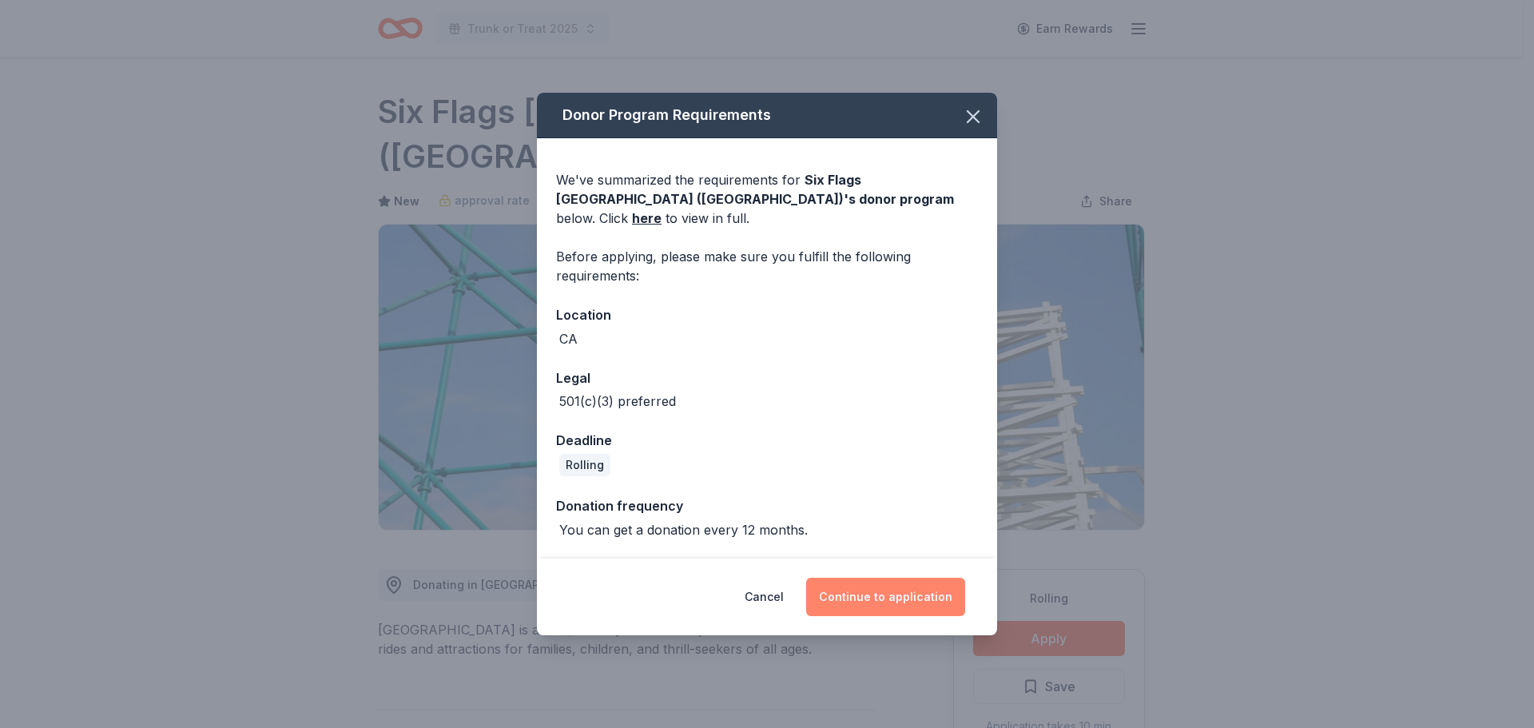
click at [882, 585] on button "Continue to application" at bounding box center [885, 596] width 159 height 38
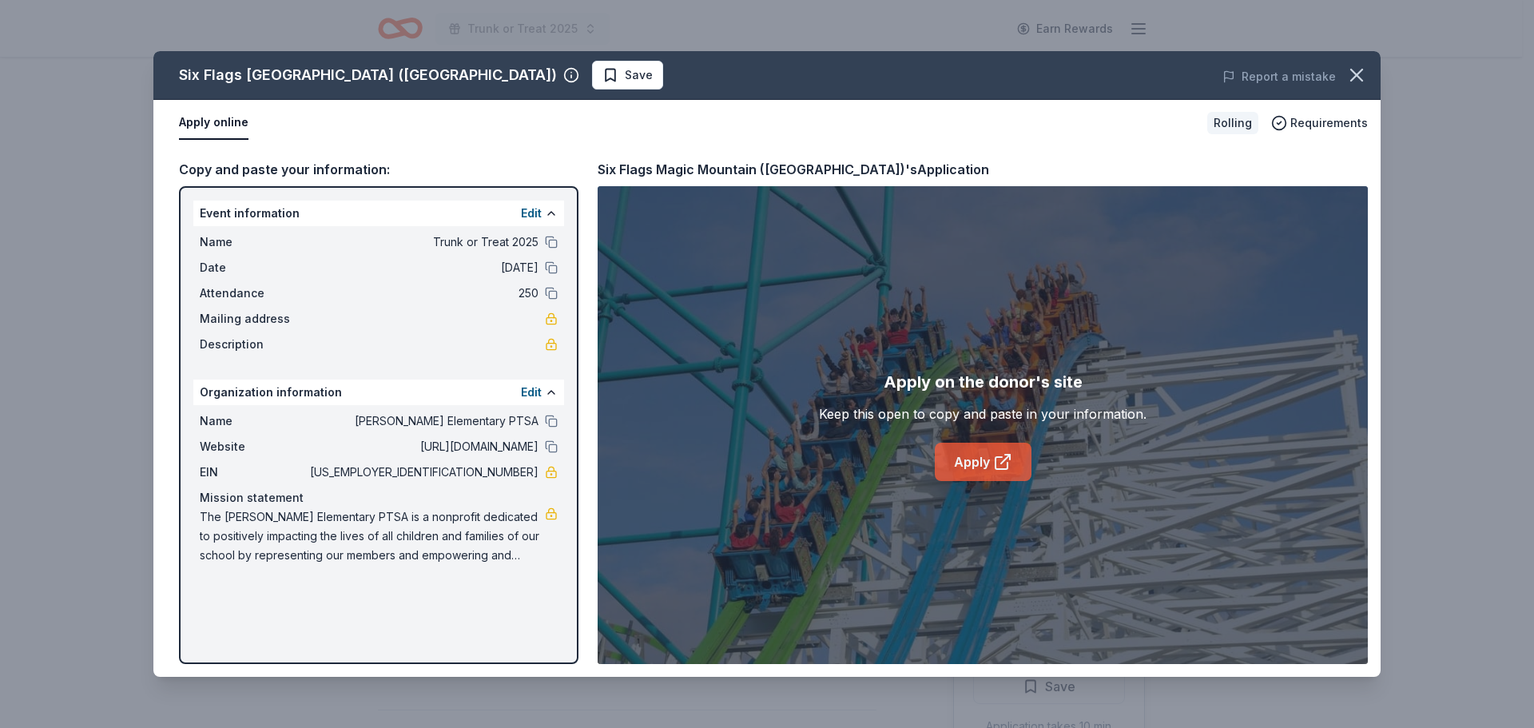
click at [939, 473] on link "Apply" at bounding box center [983, 461] width 97 height 38
